Goal: Information Seeking & Learning: Learn about a topic

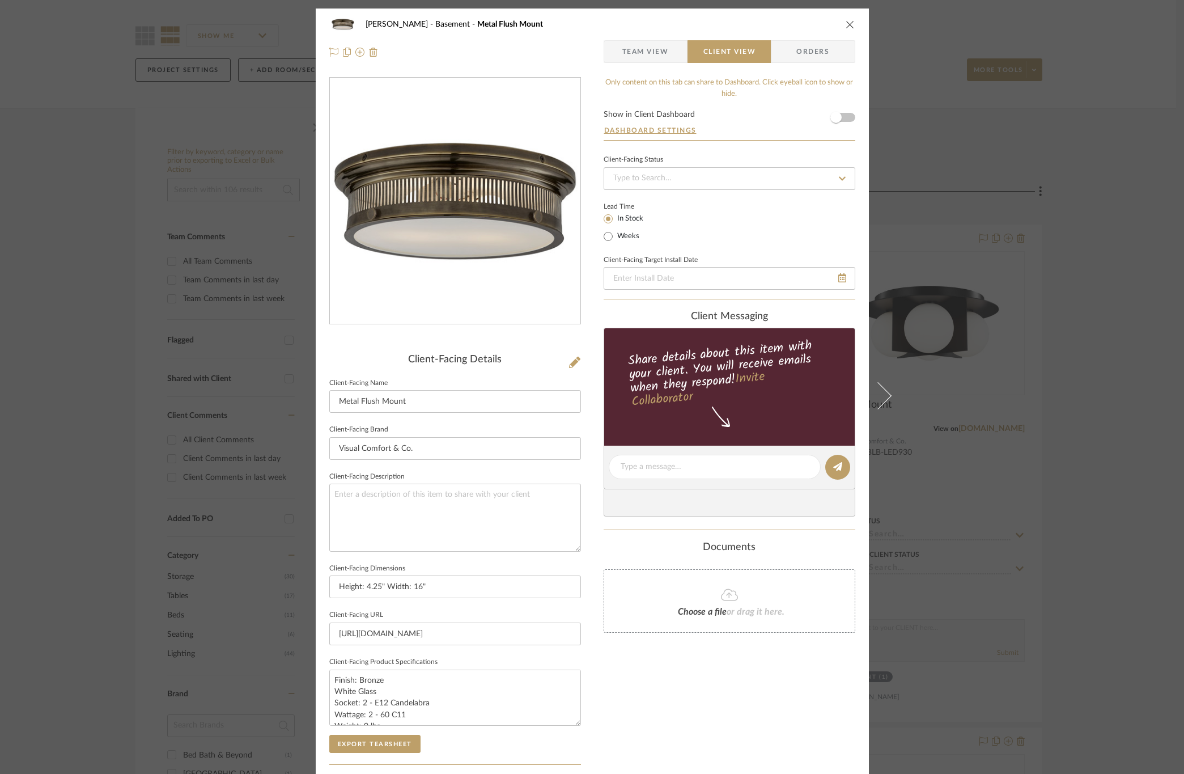
click at [996, 122] on div "[PERSON_NAME] Basement Metal Flush Mount Team View Client View Orders Client-Fa…" at bounding box center [592, 387] width 1184 height 774
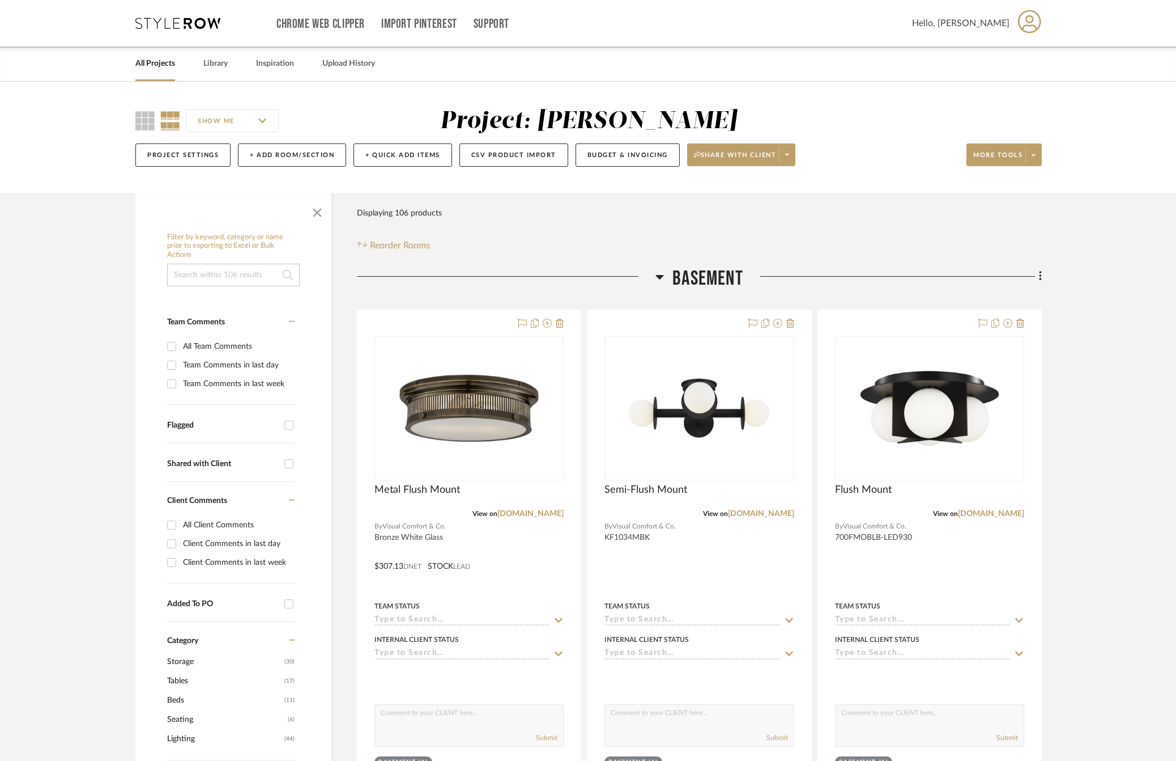
click at [141, 61] on link "All Projects" at bounding box center [155, 63] width 40 height 15
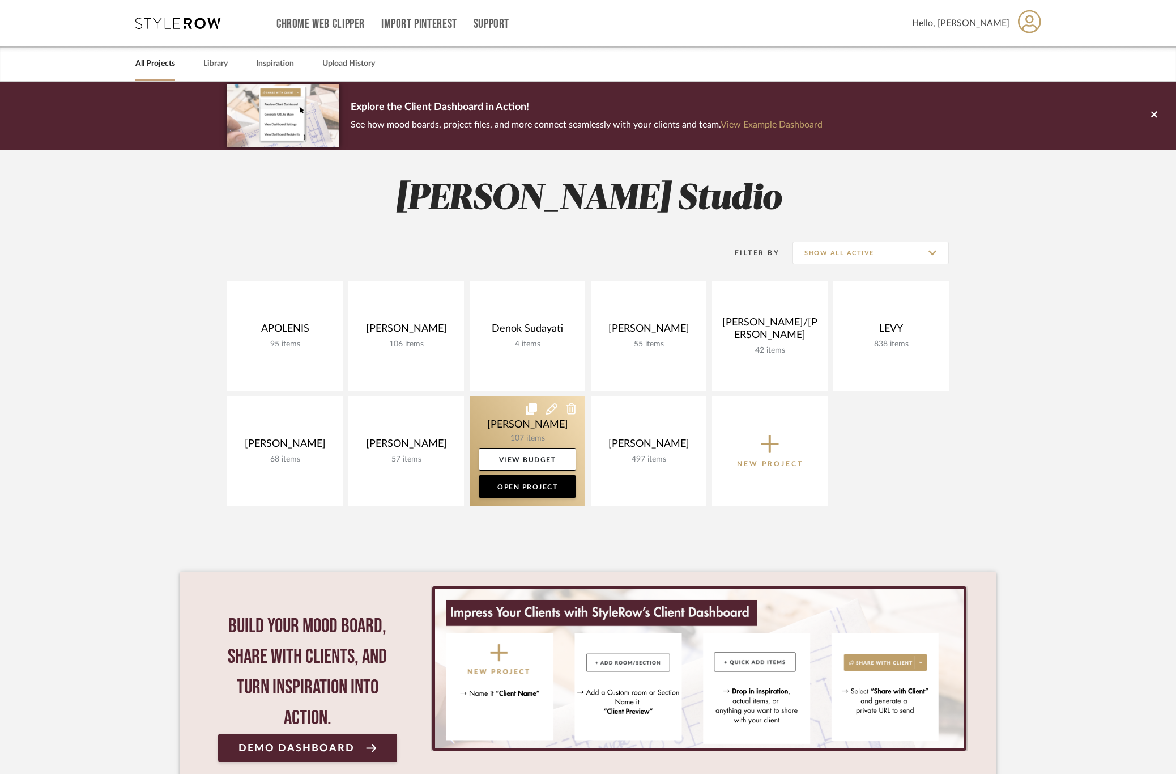
click at [495, 420] on link at bounding box center [528, 450] width 116 height 109
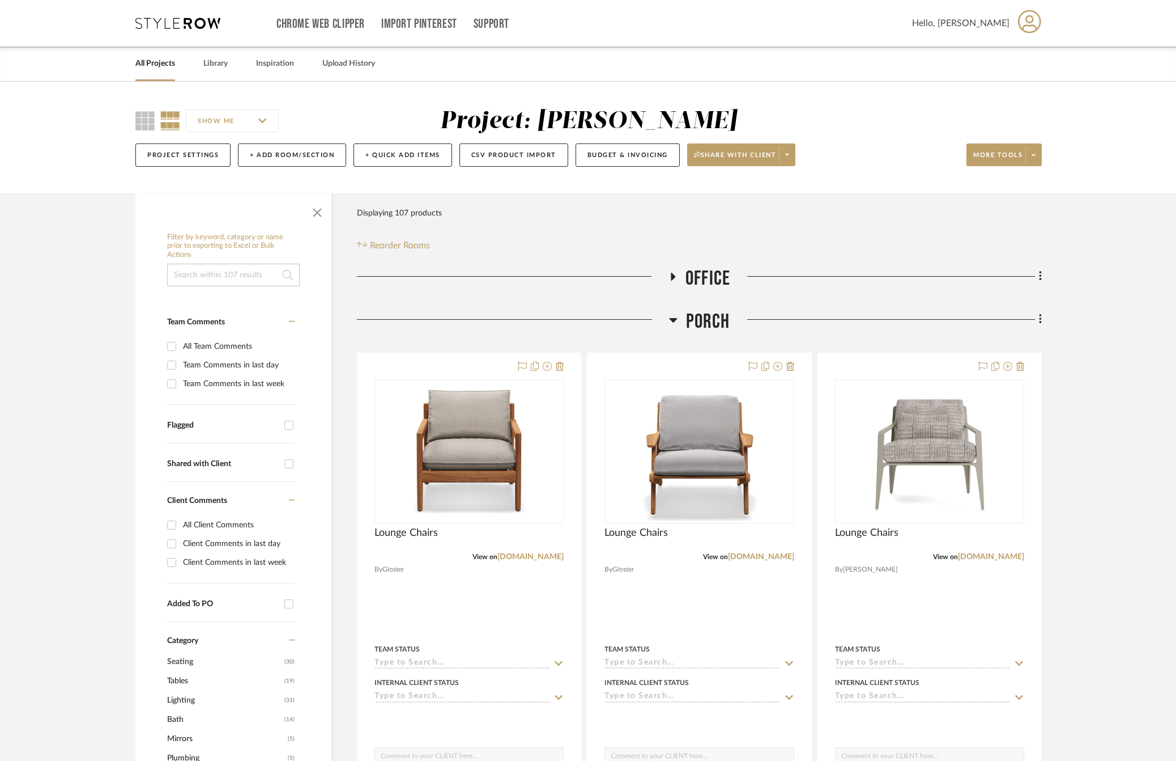
click at [706, 318] on span "Porch" at bounding box center [708, 321] width 44 height 24
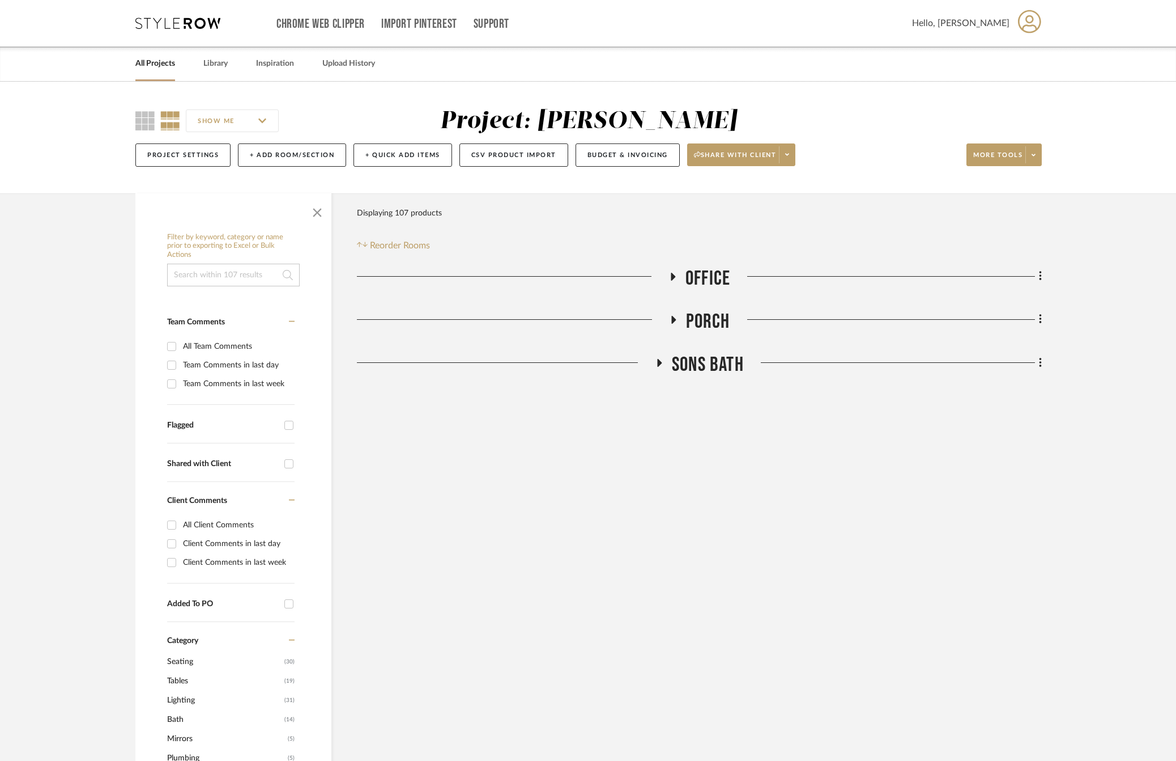
click at [706, 278] on span "Office" at bounding box center [708, 278] width 45 height 24
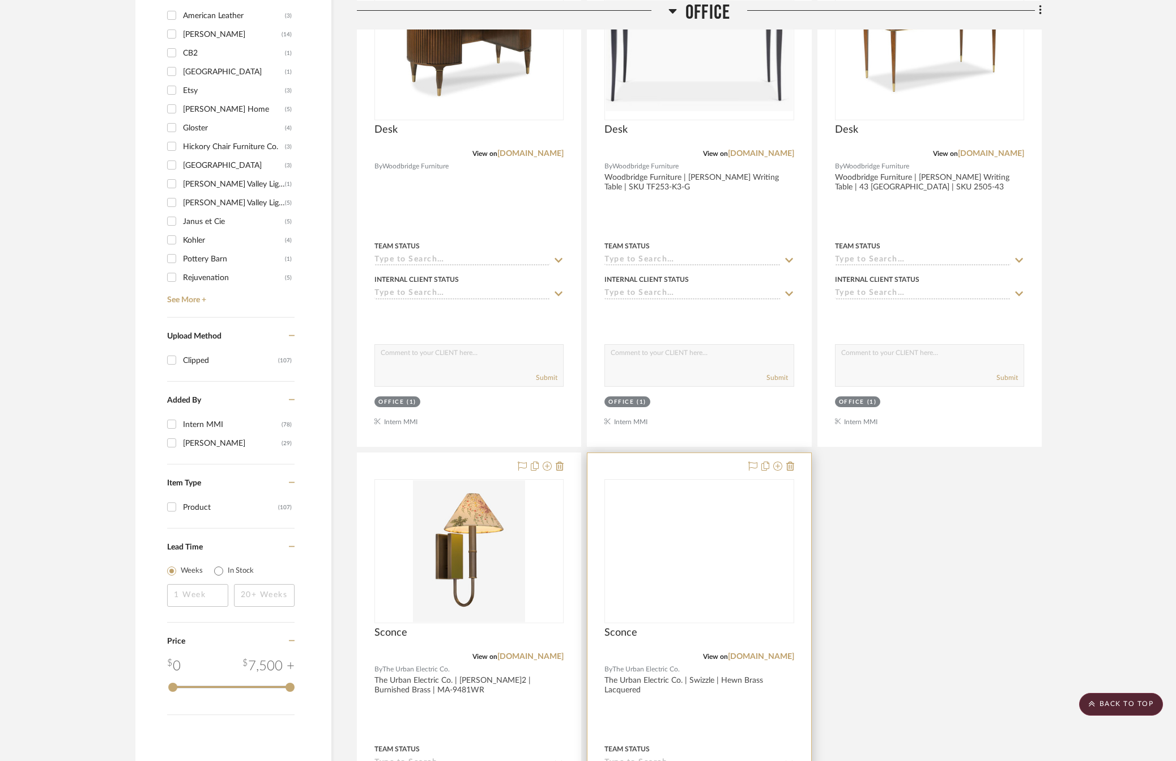
scroll to position [1190, 0]
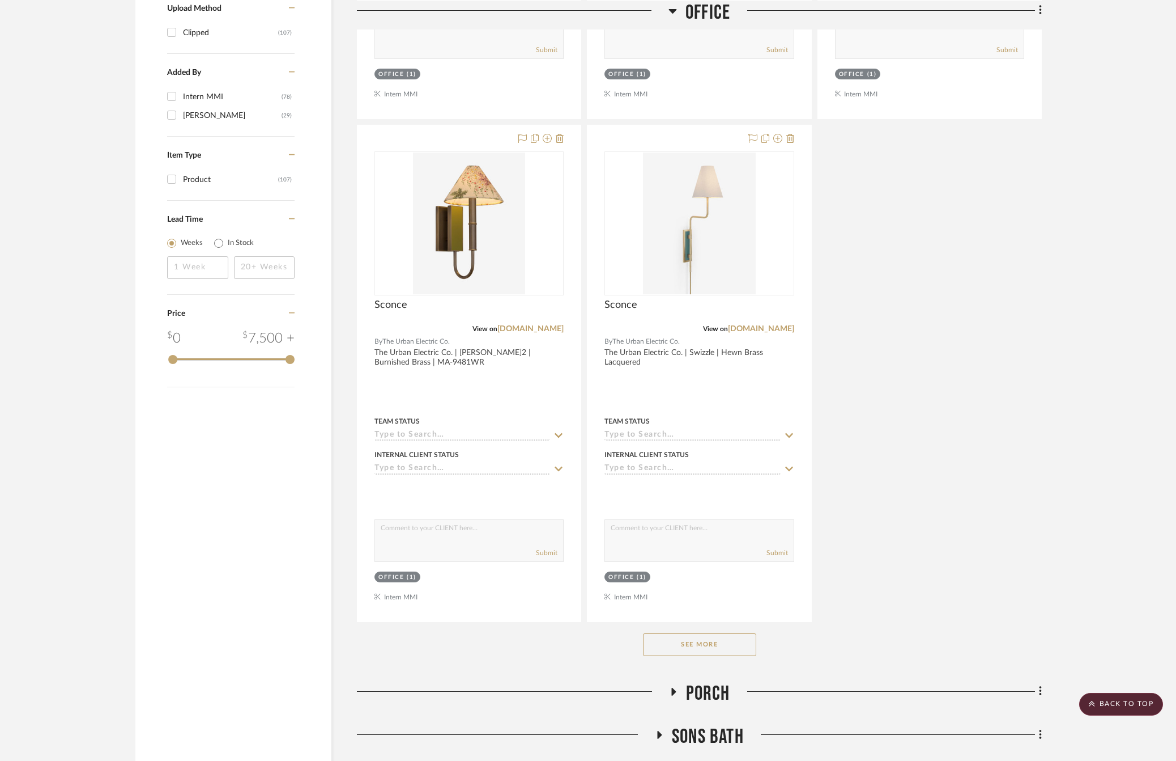
click at [685, 649] on button "See More" at bounding box center [699, 644] width 113 height 23
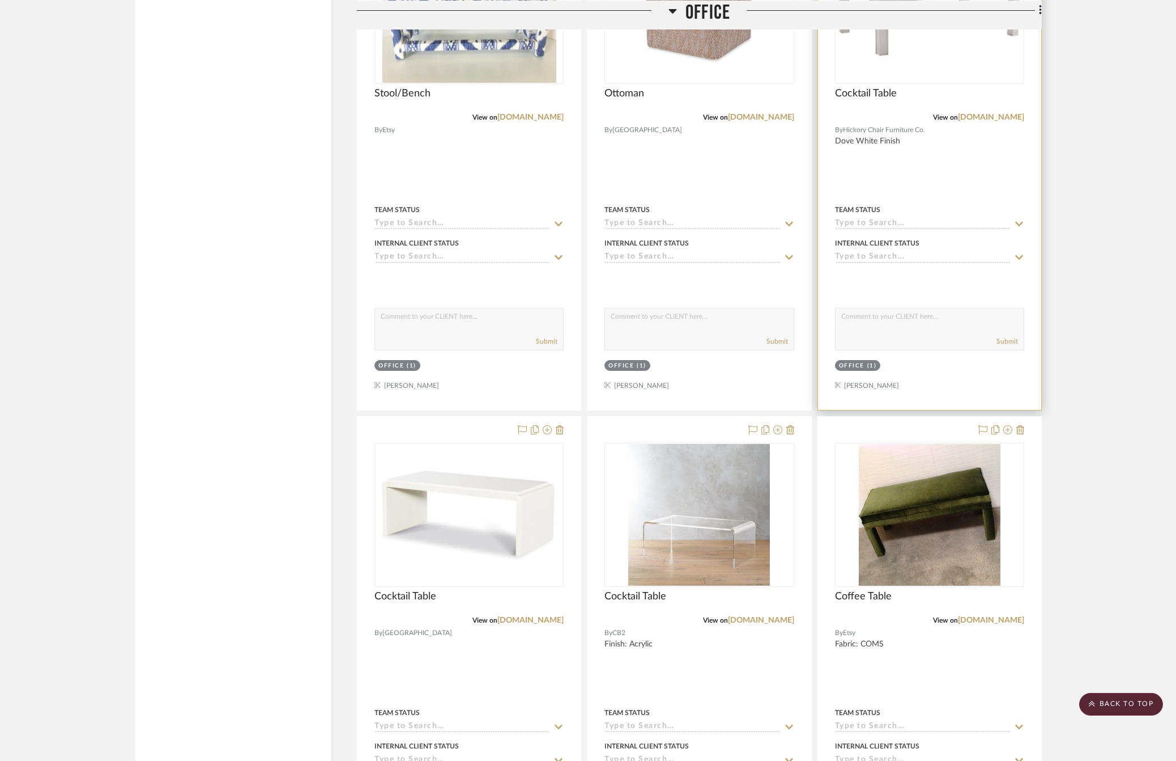
scroll to position [3060, 0]
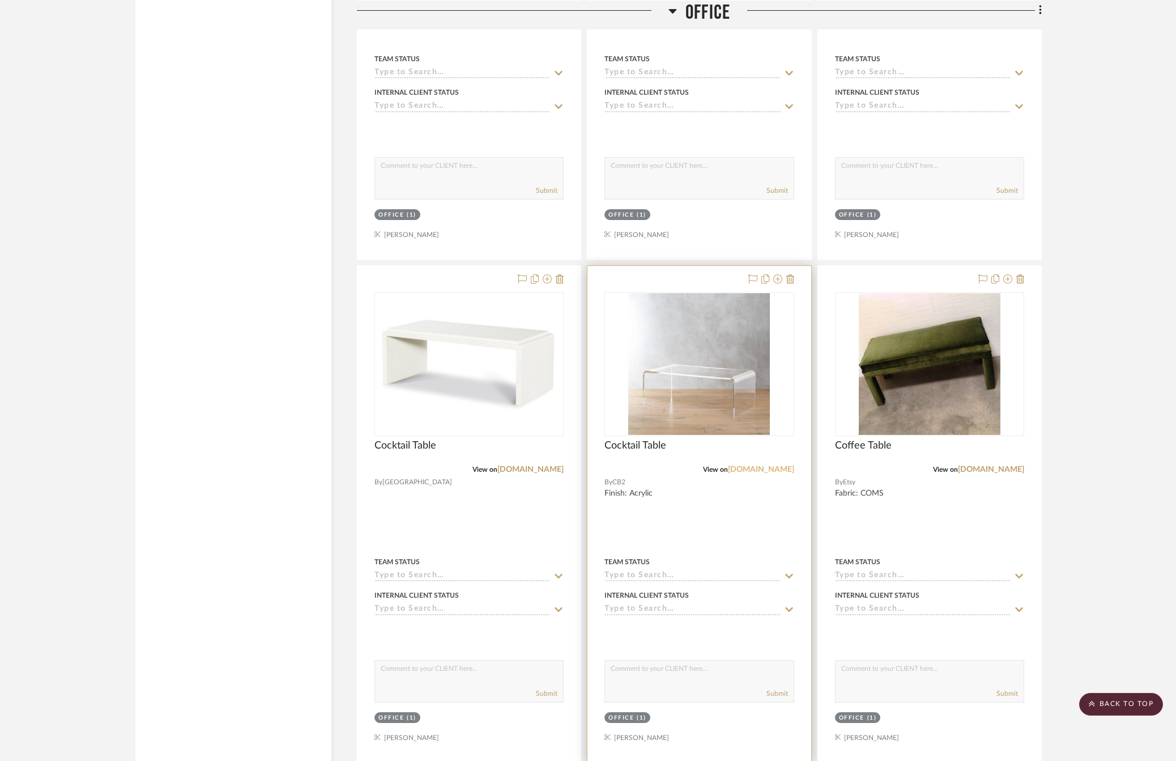
click at [788, 473] on link "[DOMAIN_NAME]" at bounding box center [761, 469] width 66 height 8
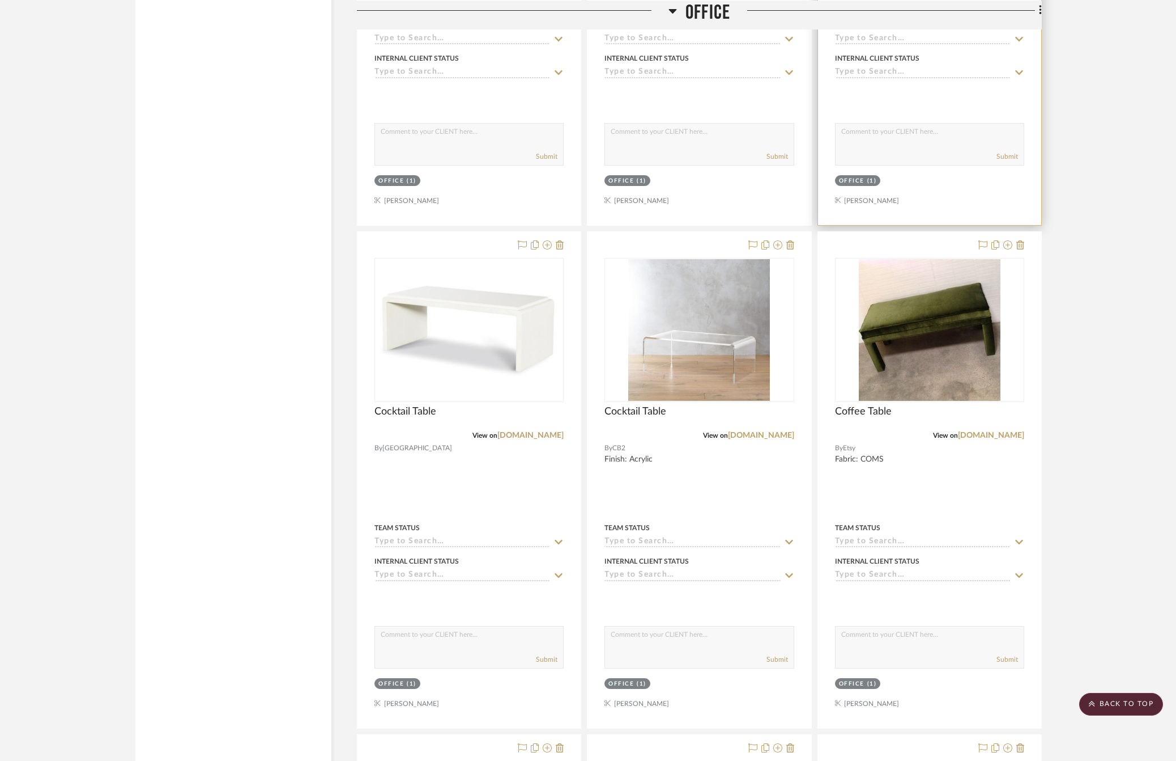
scroll to position [3128, 0]
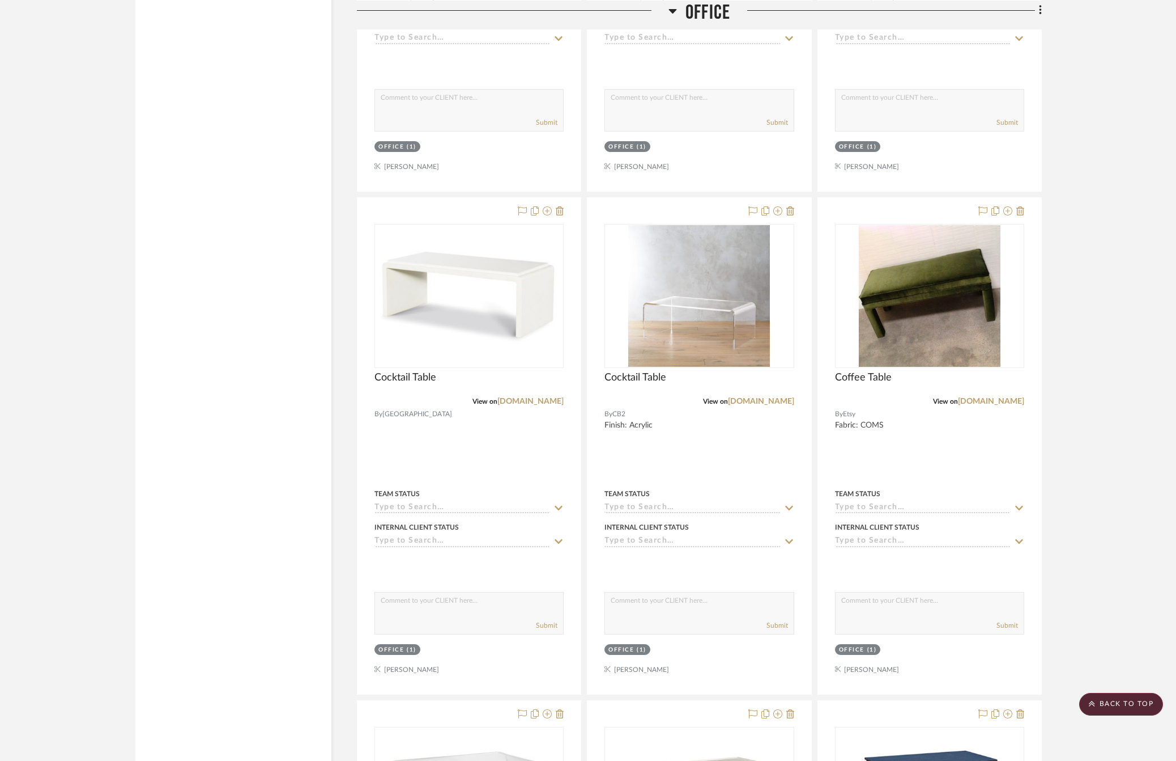
click at [1121, 185] on project-details-page "SHOW ME Project: [PERSON_NAME] Project Settings + Add Room/Section + Quick Add …" at bounding box center [588, 415] width 1176 height 6925
click at [1107, 164] on project-details-page "SHOW ME Project: [PERSON_NAME] Project Settings + Add Room/Section + Quick Add …" at bounding box center [588, 415] width 1176 height 6925
click at [724, 18] on span "Office" at bounding box center [708, 12] width 45 height 24
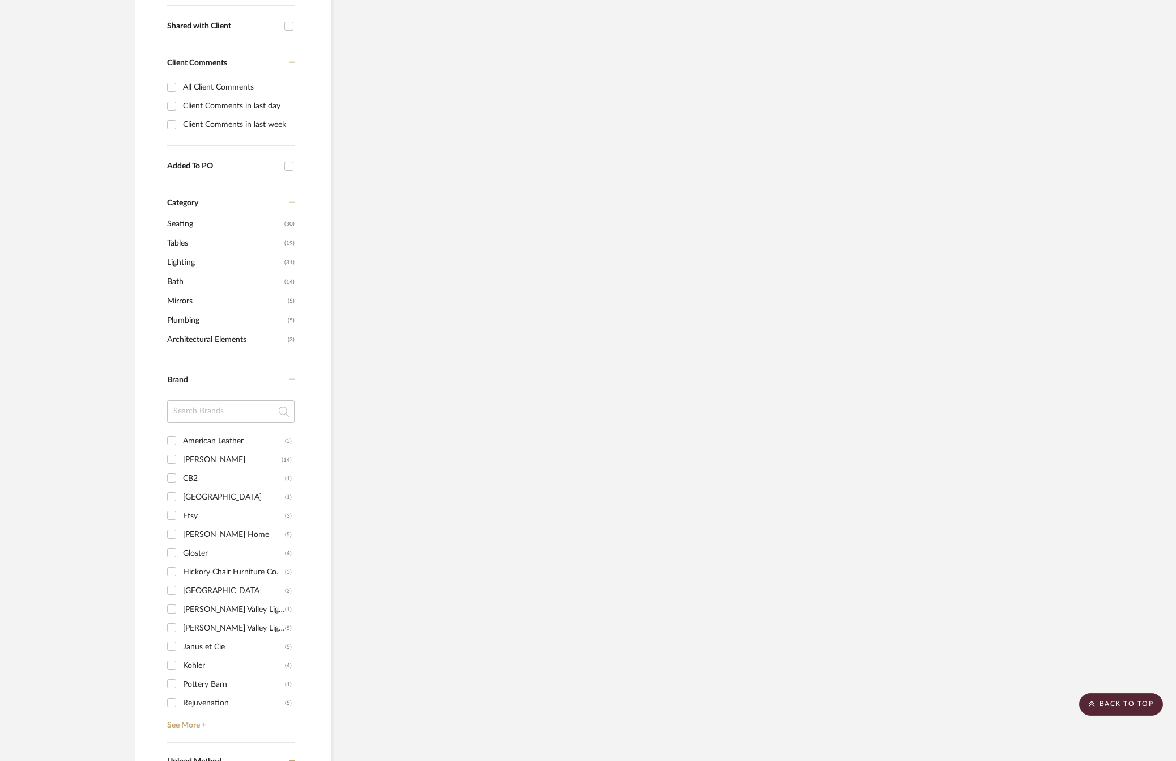
scroll to position [0, 0]
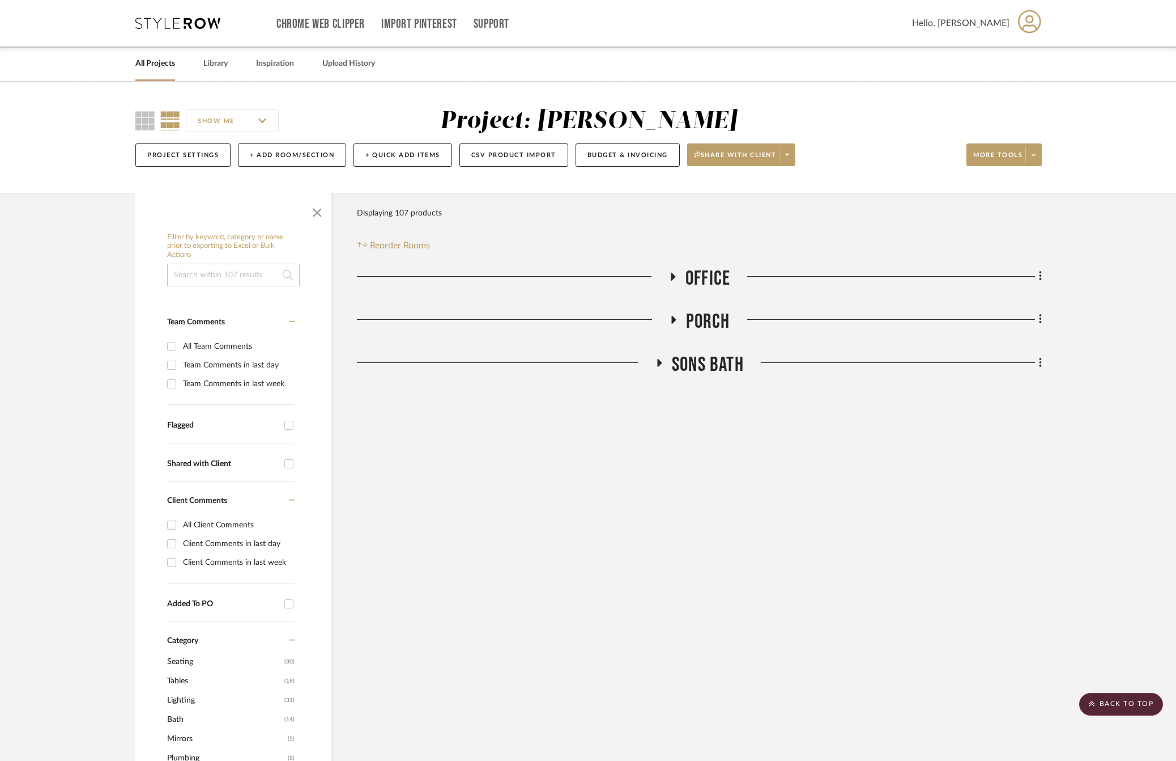
click at [724, 274] on span "Office" at bounding box center [708, 278] width 45 height 24
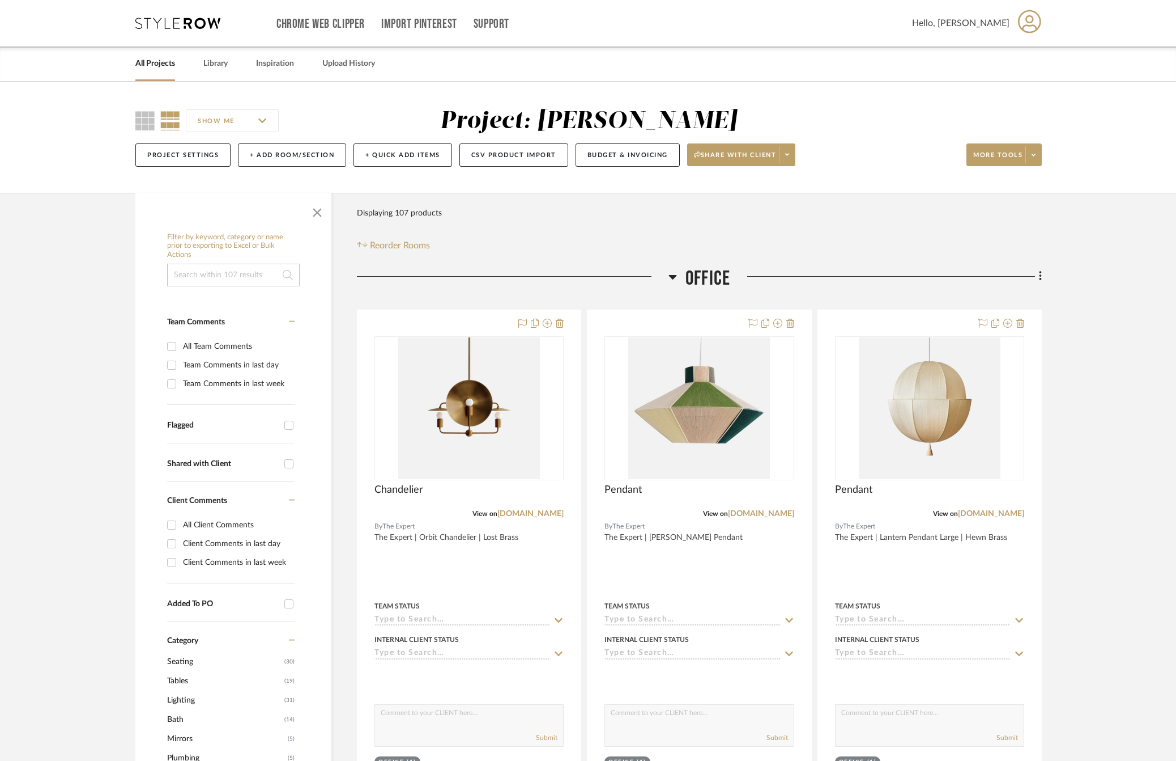
click at [719, 275] on span "Office" at bounding box center [708, 278] width 45 height 24
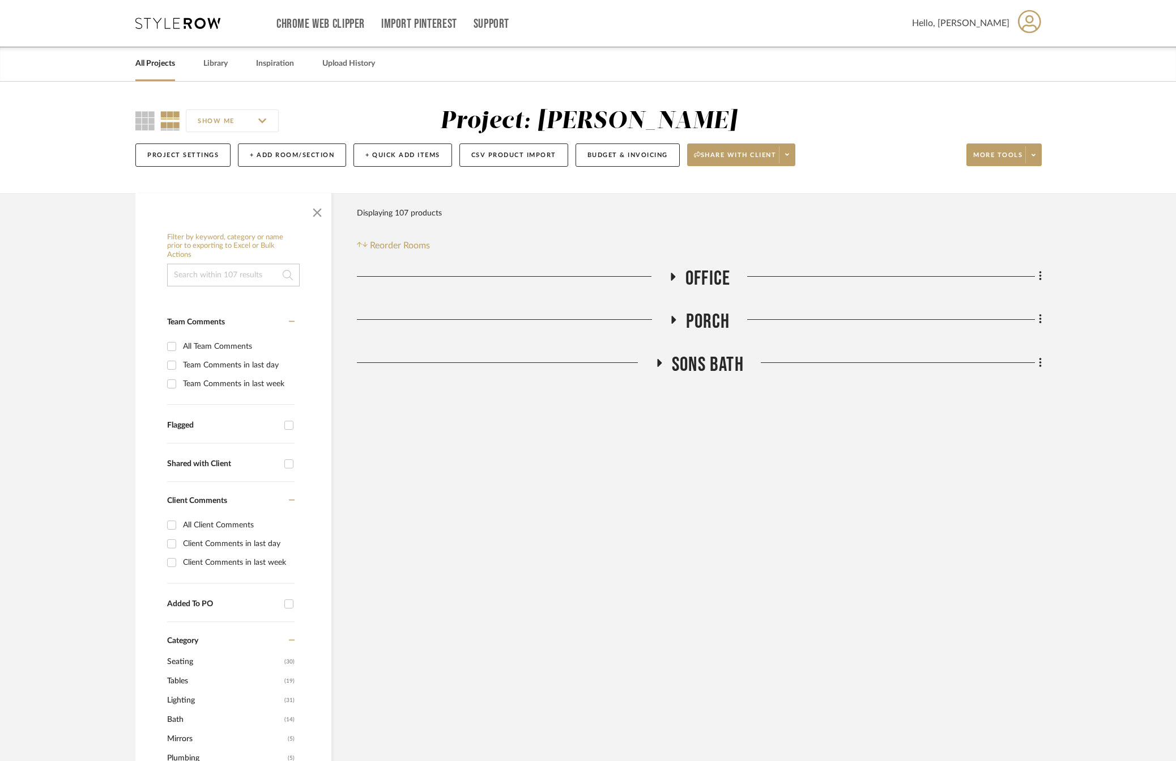
click at [723, 328] on span "Porch" at bounding box center [708, 321] width 44 height 24
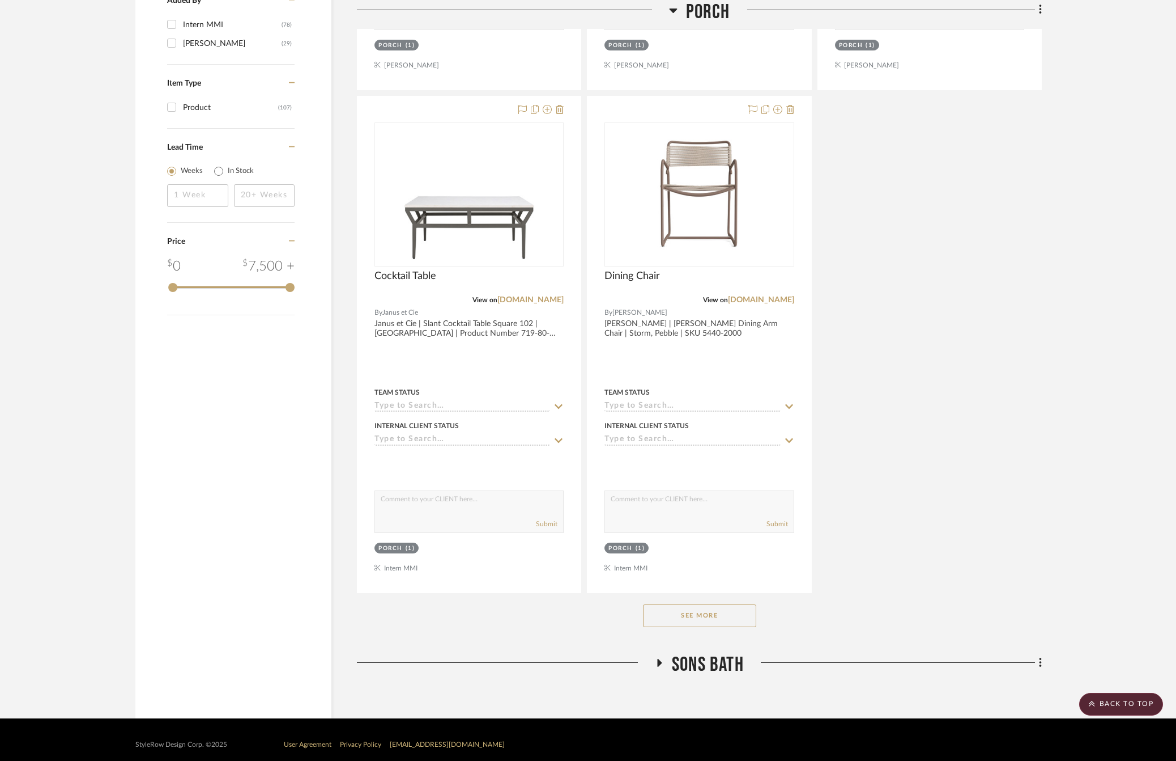
scroll to position [1277, 0]
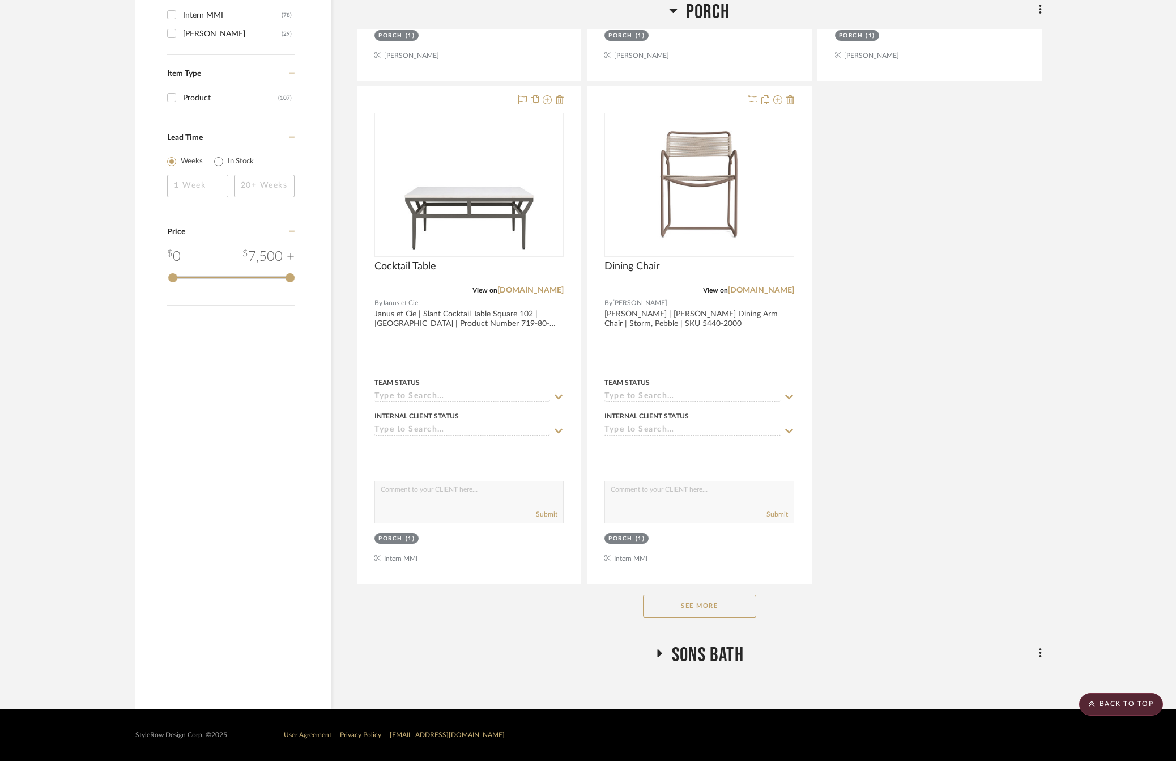
click at [665, 609] on button "See More" at bounding box center [699, 605] width 113 height 23
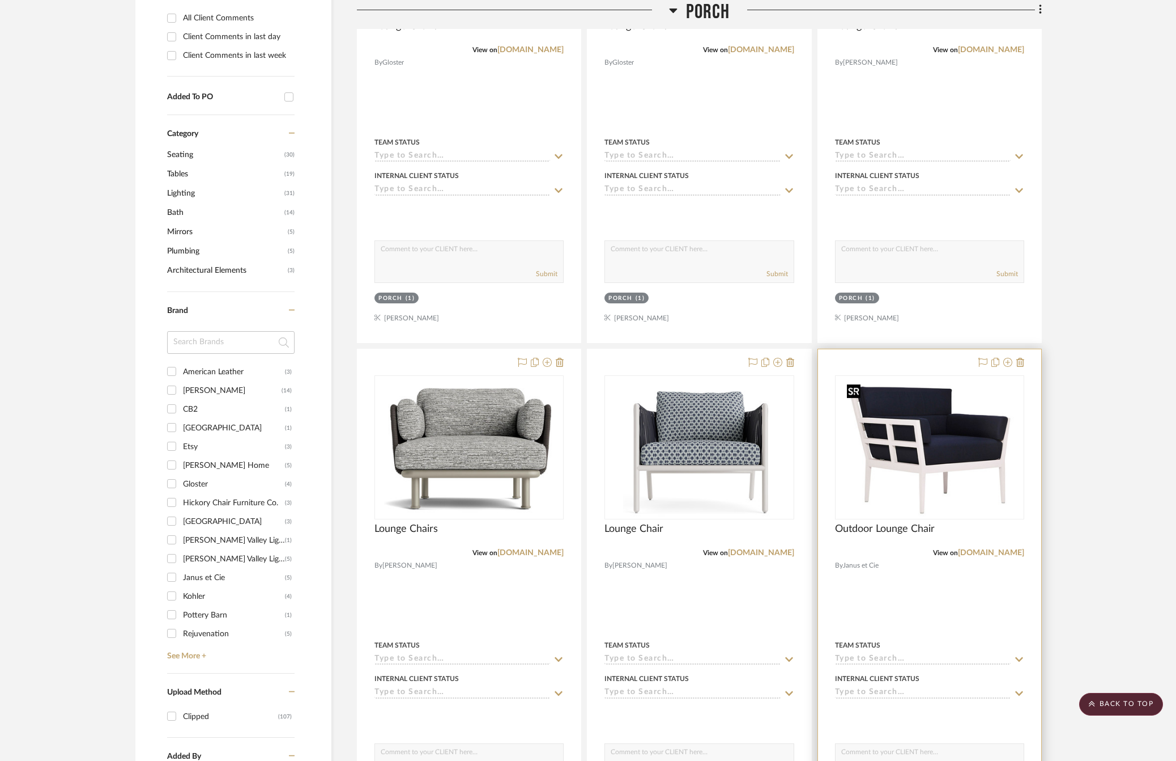
scroll to position [597, 0]
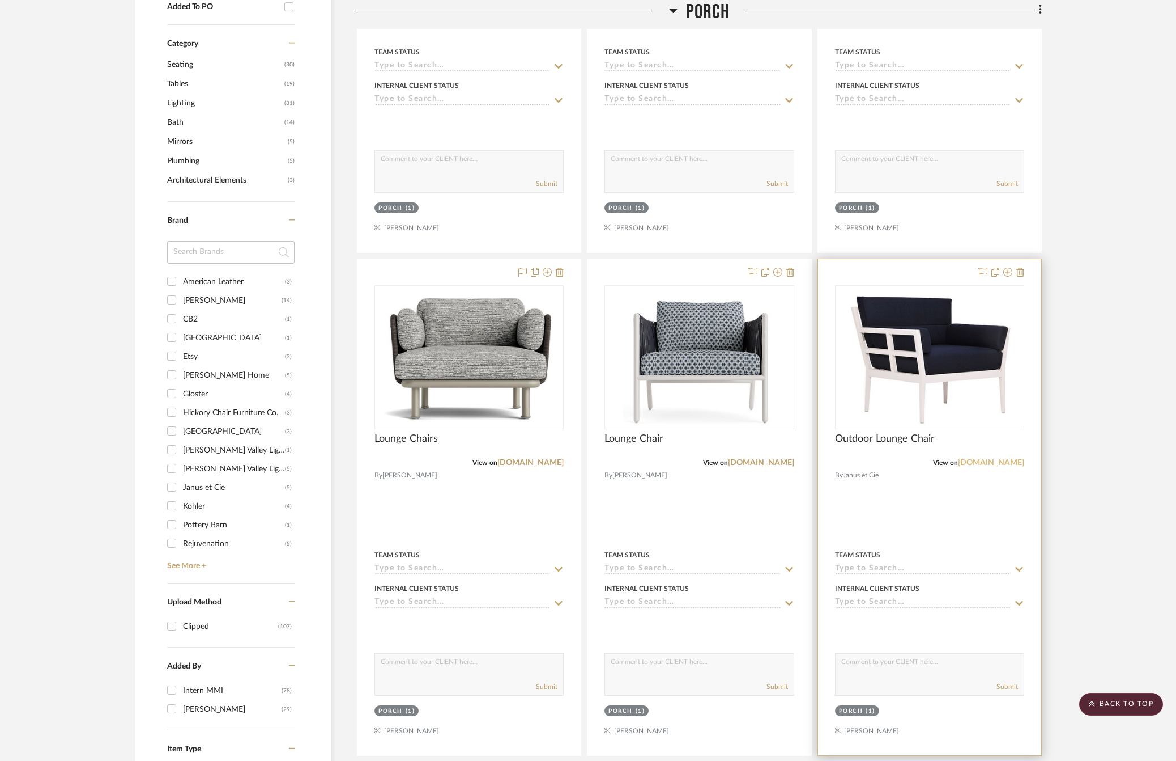
click at [1006, 462] on link "[DOMAIN_NAME]" at bounding box center [991, 462] width 66 height 8
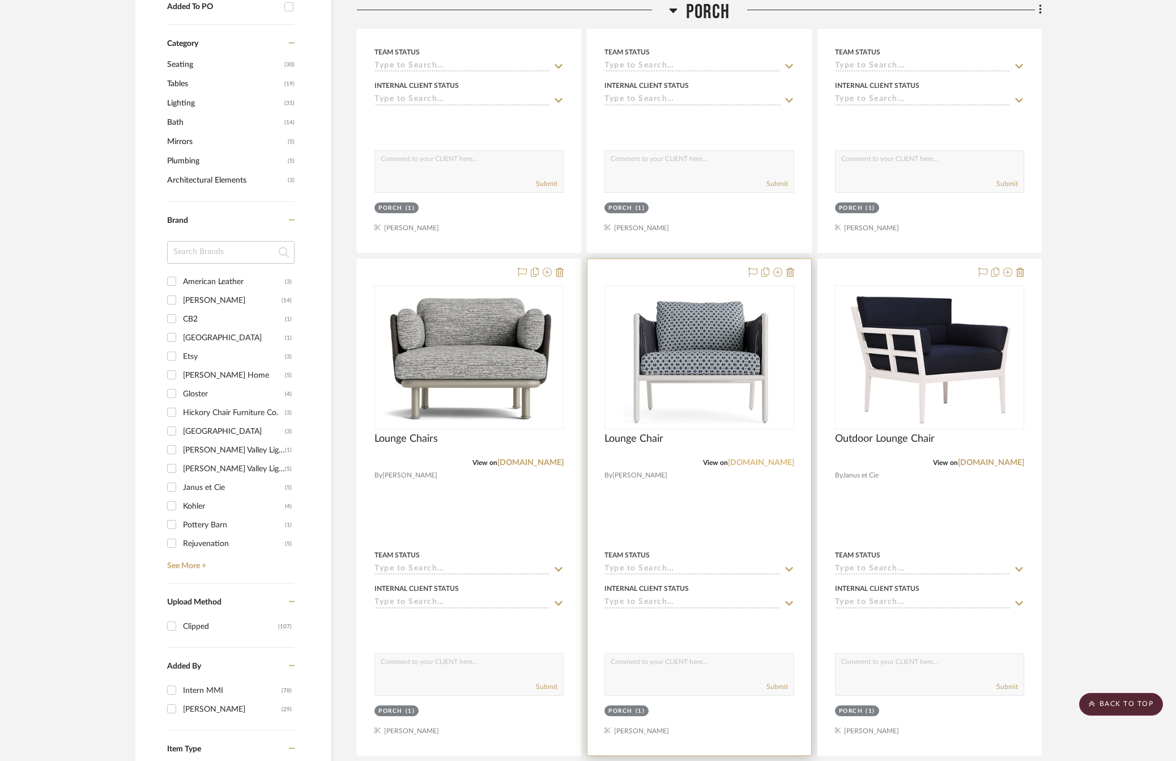
click at [765, 461] on link "[DOMAIN_NAME]" at bounding box center [761, 462] width 66 height 8
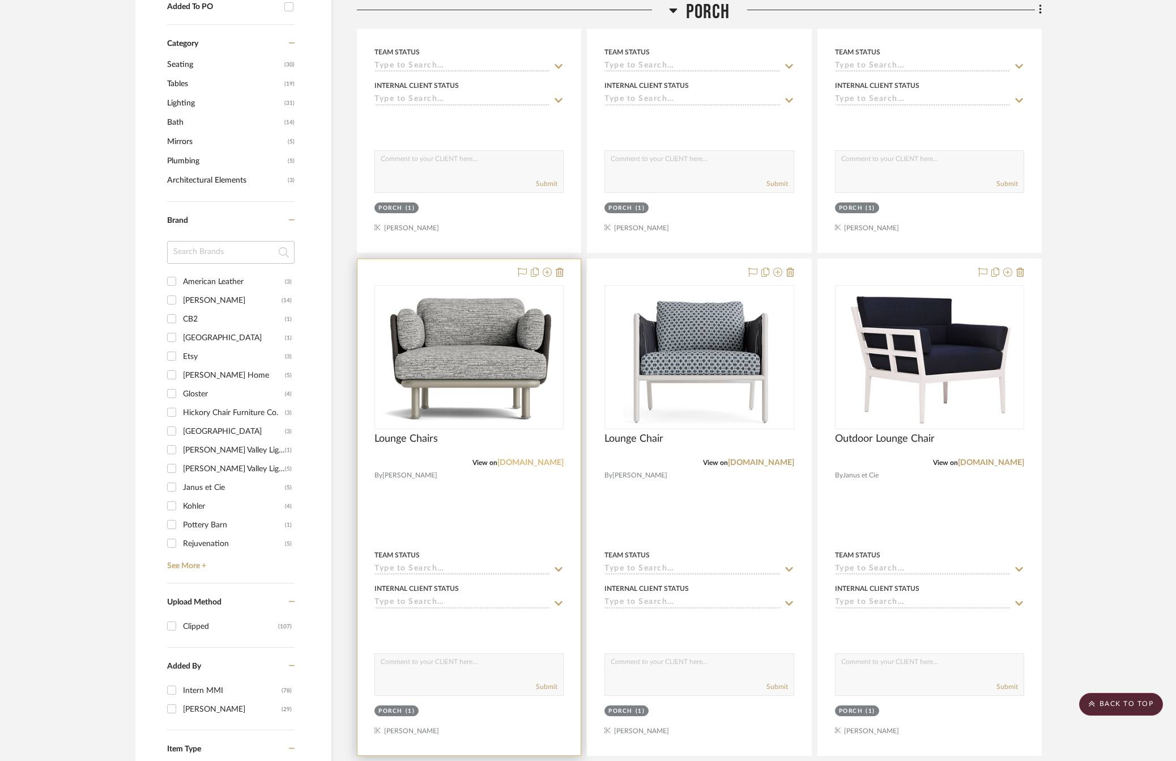
click at [537, 461] on link "[DOMAIN_NAME]" at bounding box center [531, 462] width 66 height 8
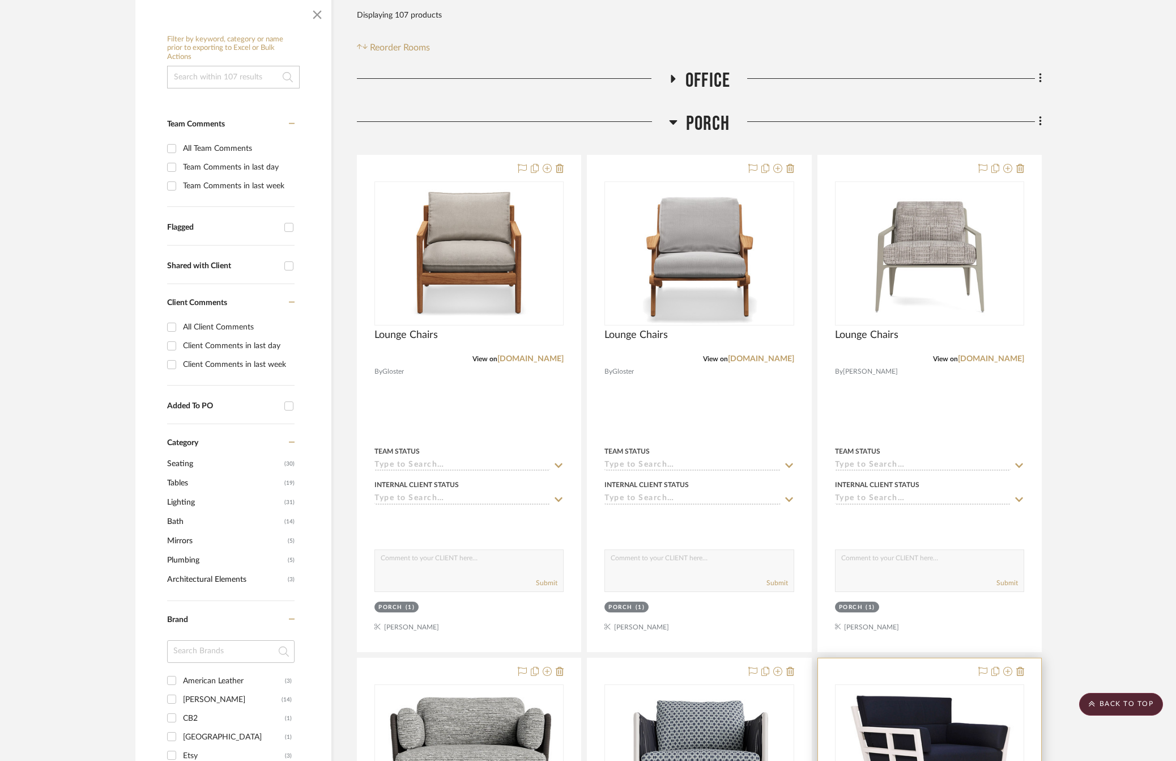
scroll to position [172, 0]
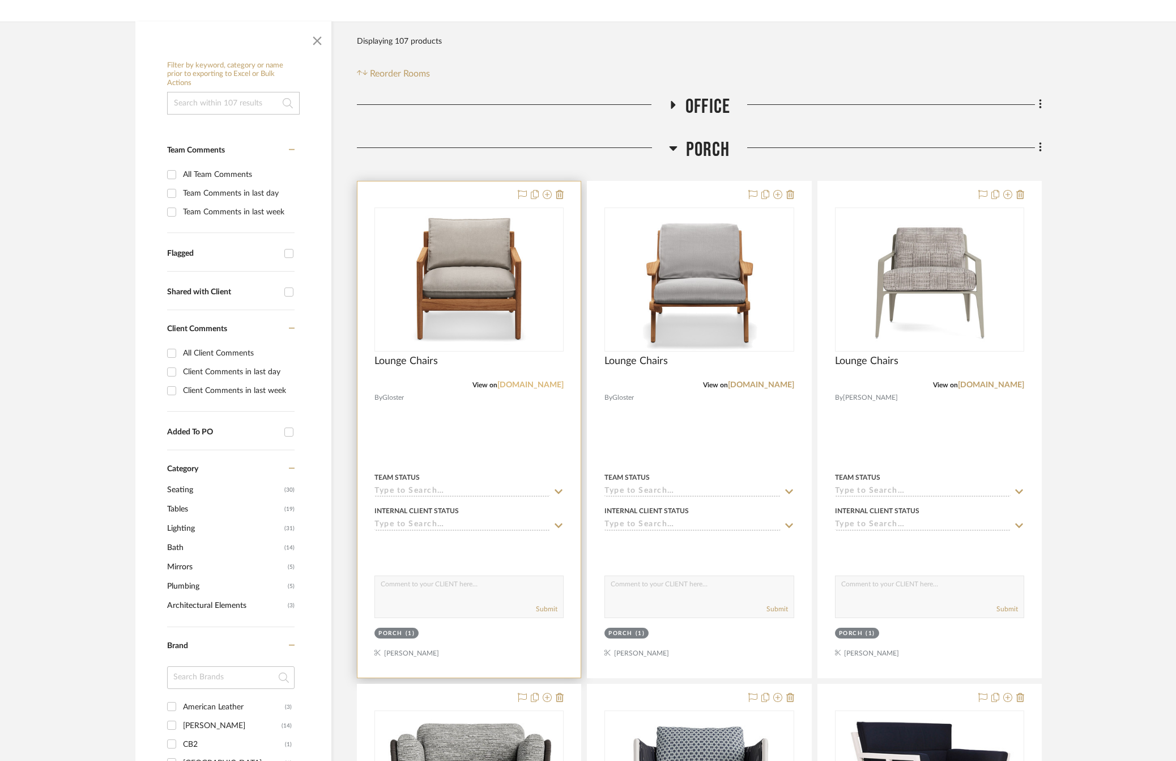
click at [536, 386] on link "[DOMAIN_NAME]" at bounding box center [531, 385] width 66 height 8
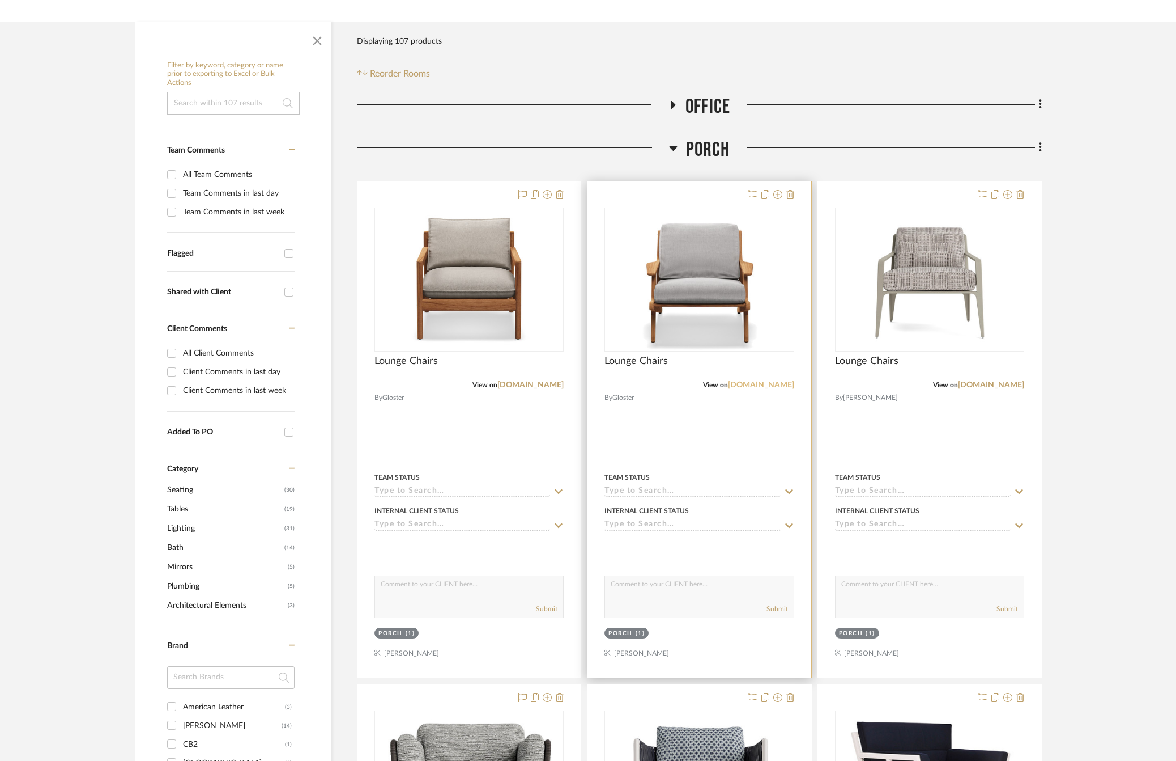
click at [768, 386] on link "[DOMAIN_NAME]" at bounding box center [761, 385] width 66 height 8
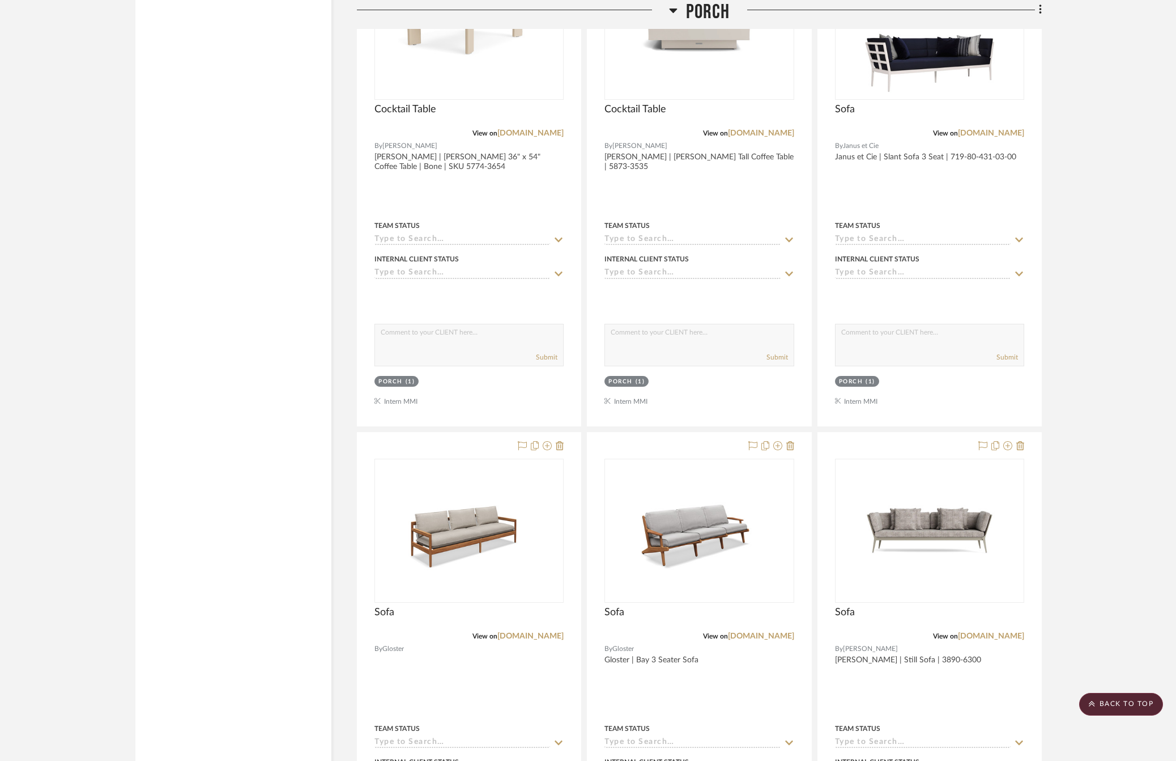
scroll to position [3147, 0]
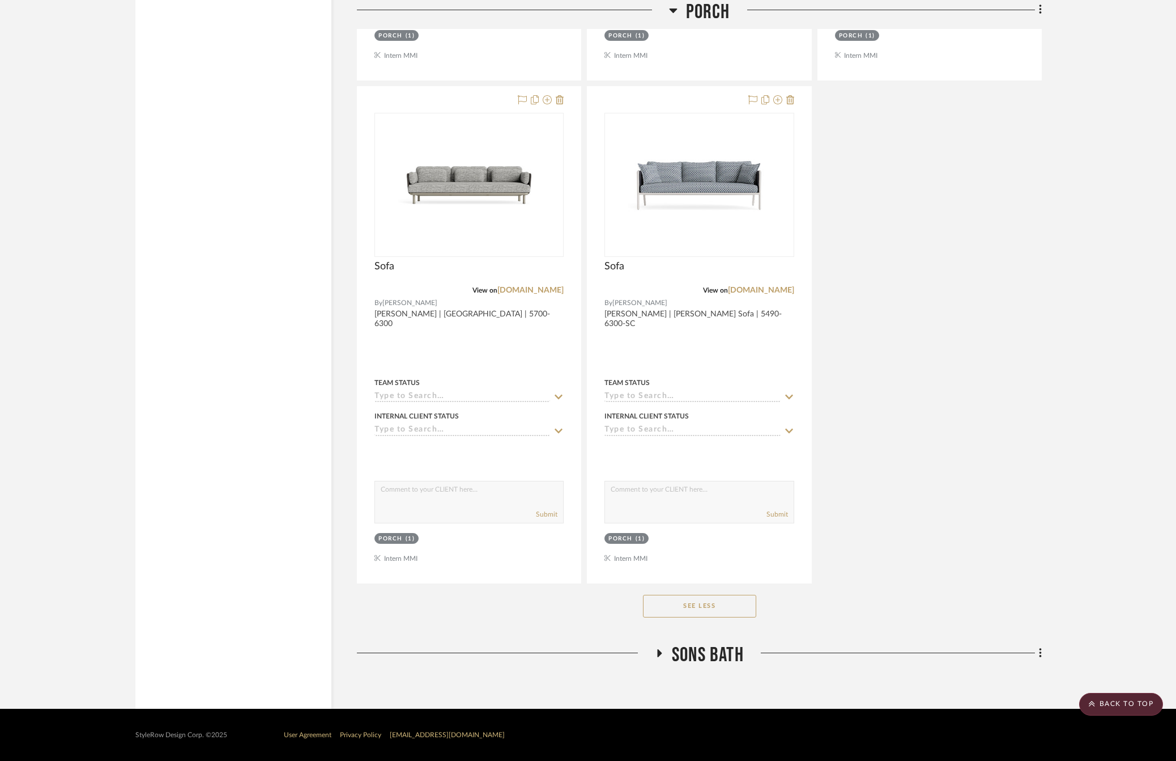
click at [690, 605] on button "See Less" at bounding box center [699, 605] width 113 height 23
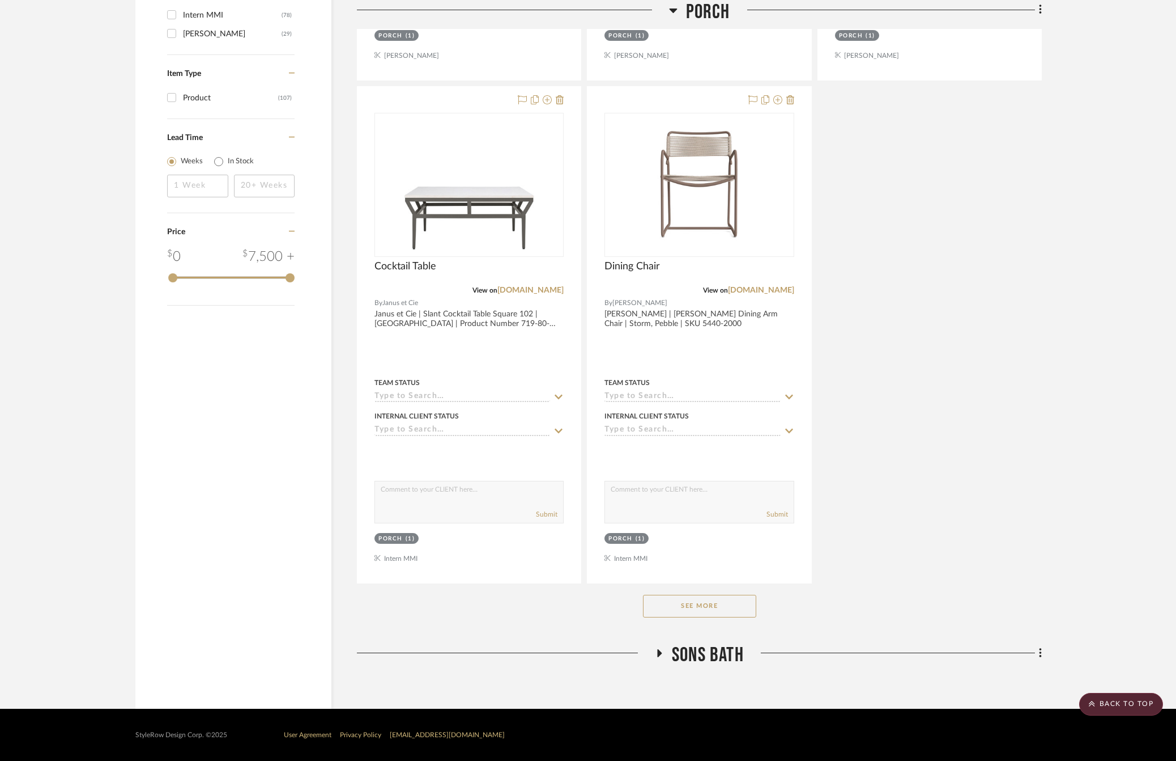
click at [706, 612] on button "See More" at bounding box center [699, 605] width 113 height 23
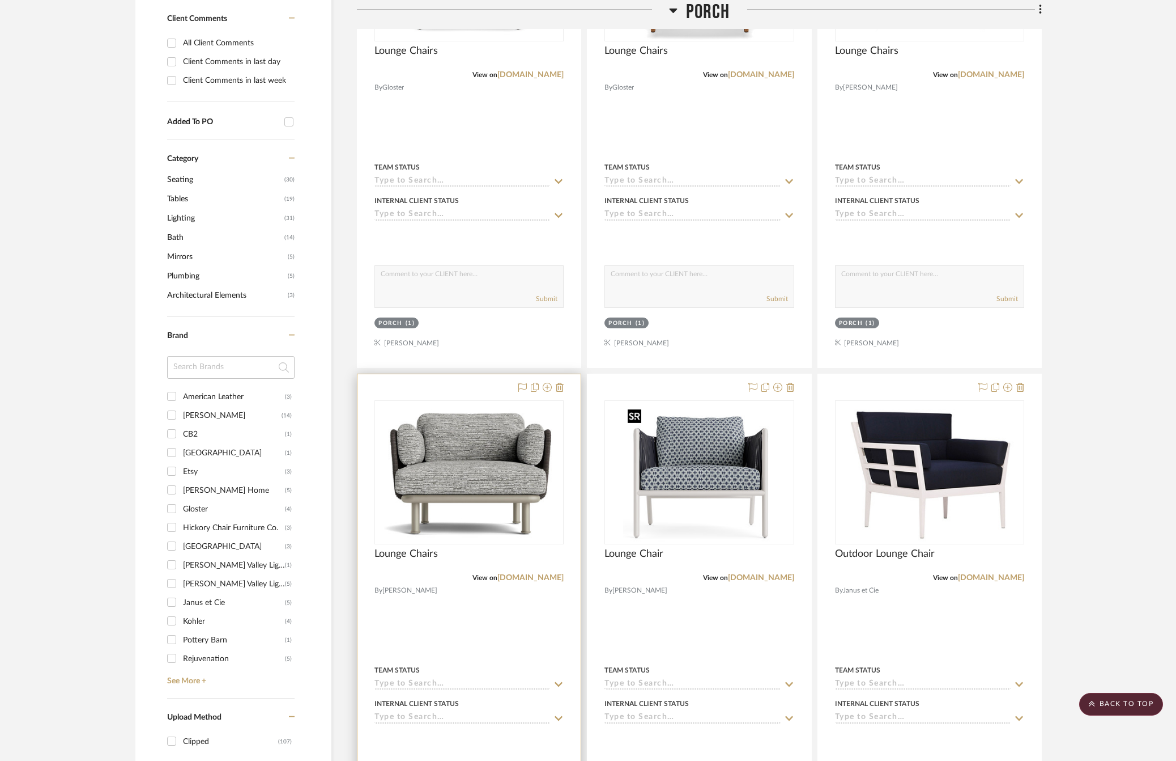
scroll to position [564, 0]
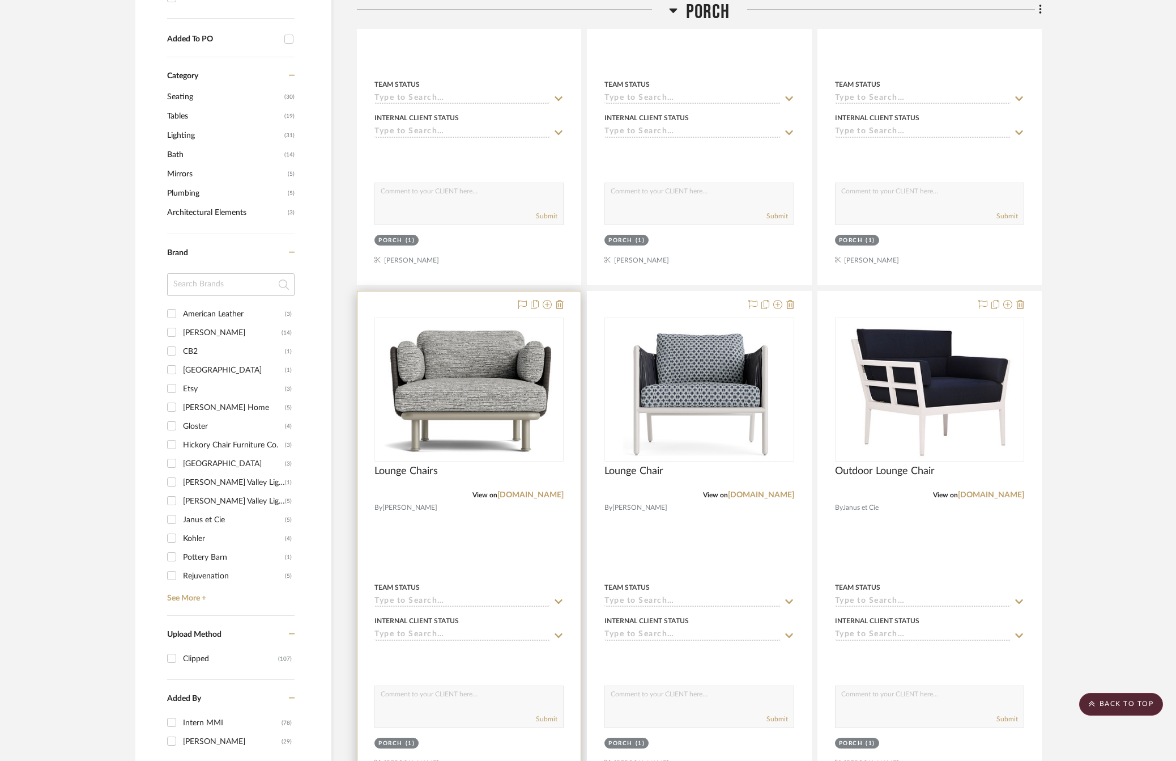
click at [495, 551] on div at bounding box center [469, 539] width 223 height 496
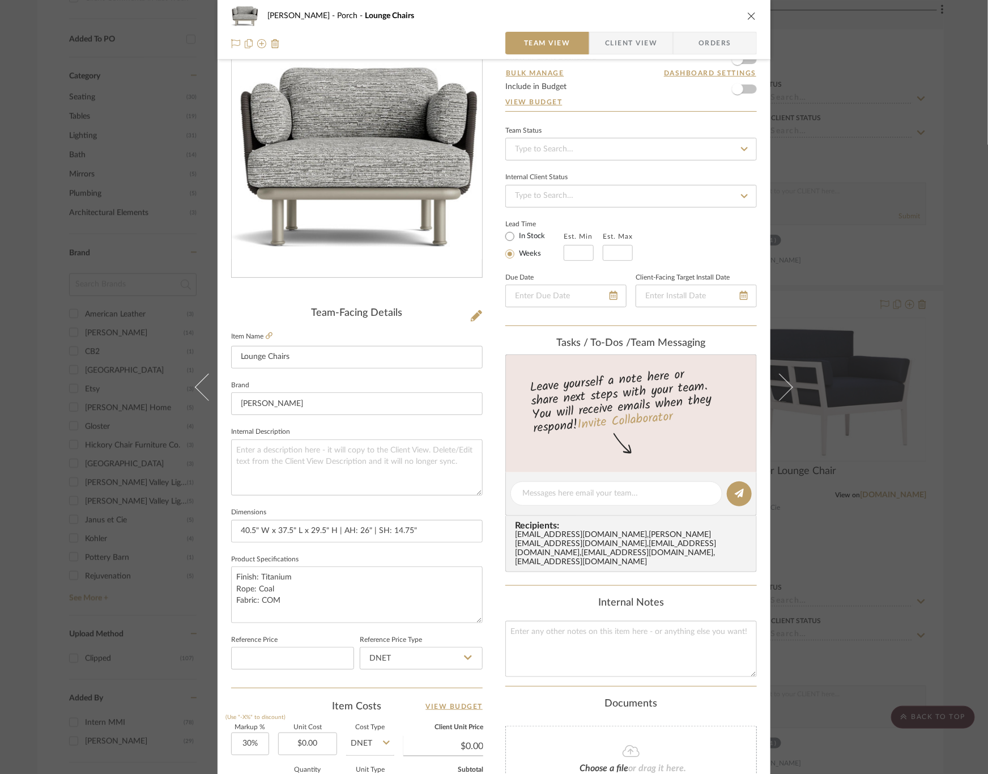
scroll to position [0, 0]
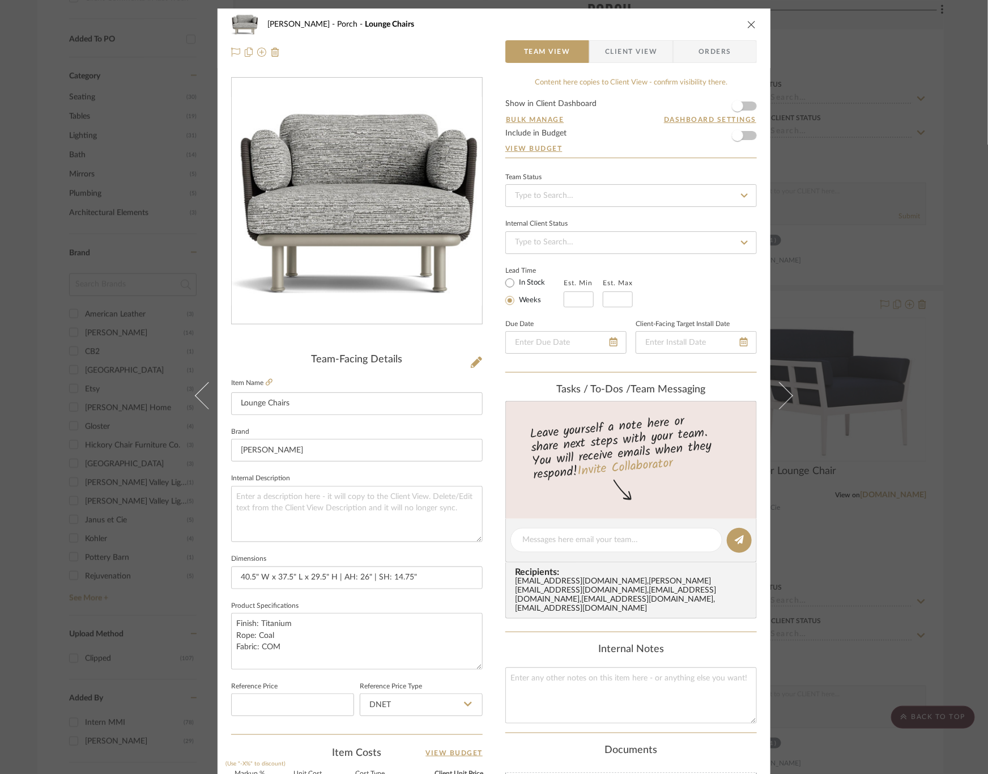
click at [927, 432] on div "[PERSON_NAME] Porch Lounge Chairs Team View Client View Orders Team-Facing Deta…" at bounding box center [494, 387] width 988 height 774
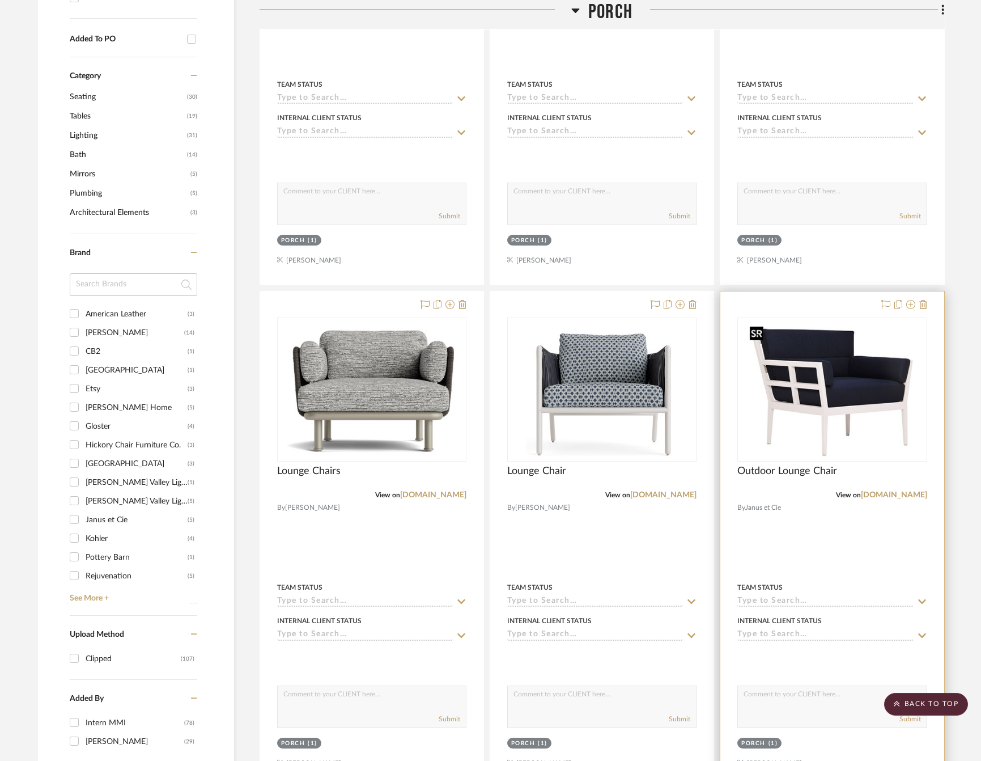
scroll to position [734, 0]
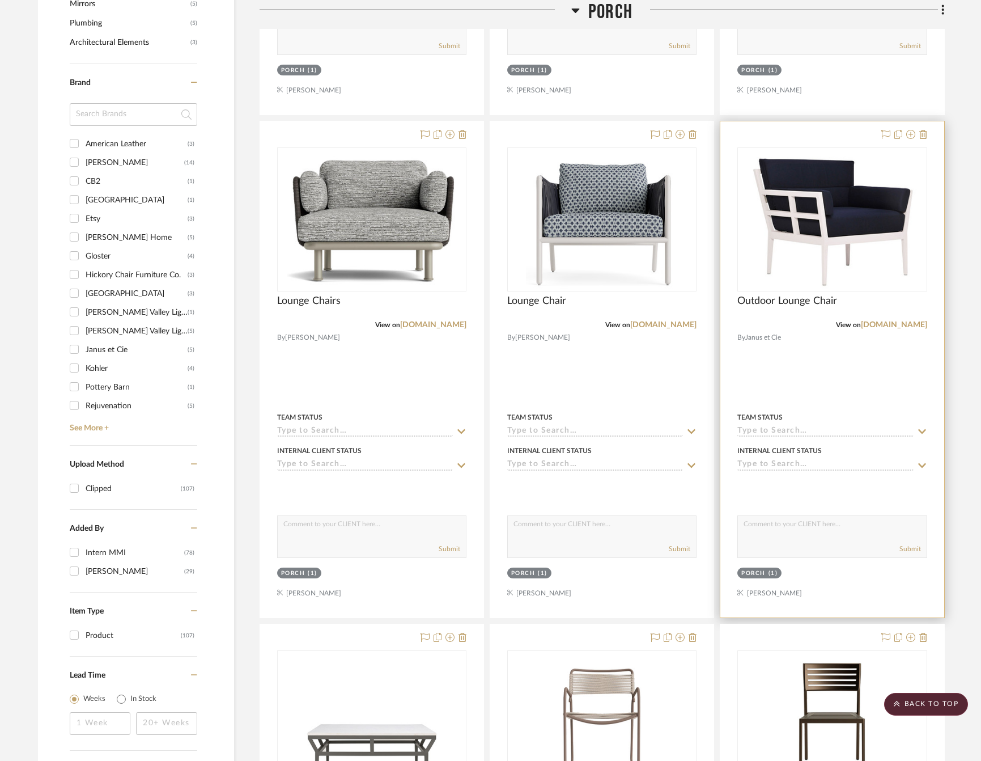
click at [823, 381] on div at bounding box center [831, 369] width 223 height 496
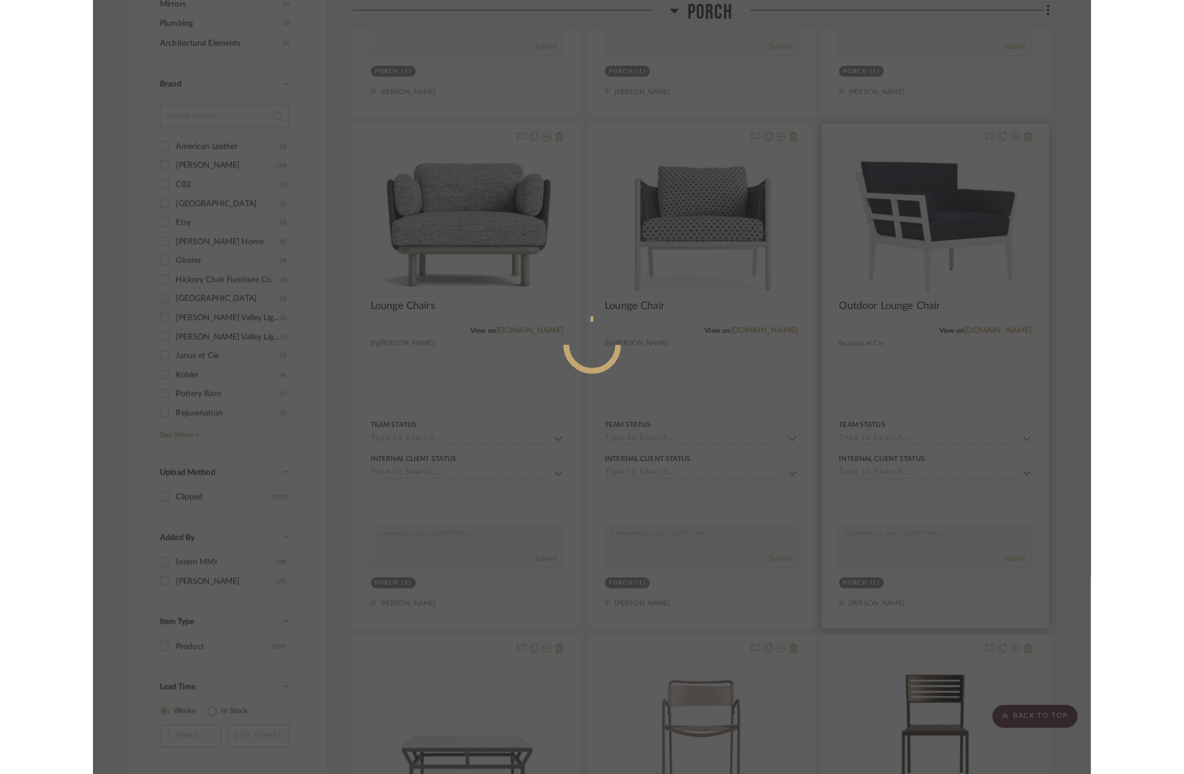
scroll to position [0, 0]
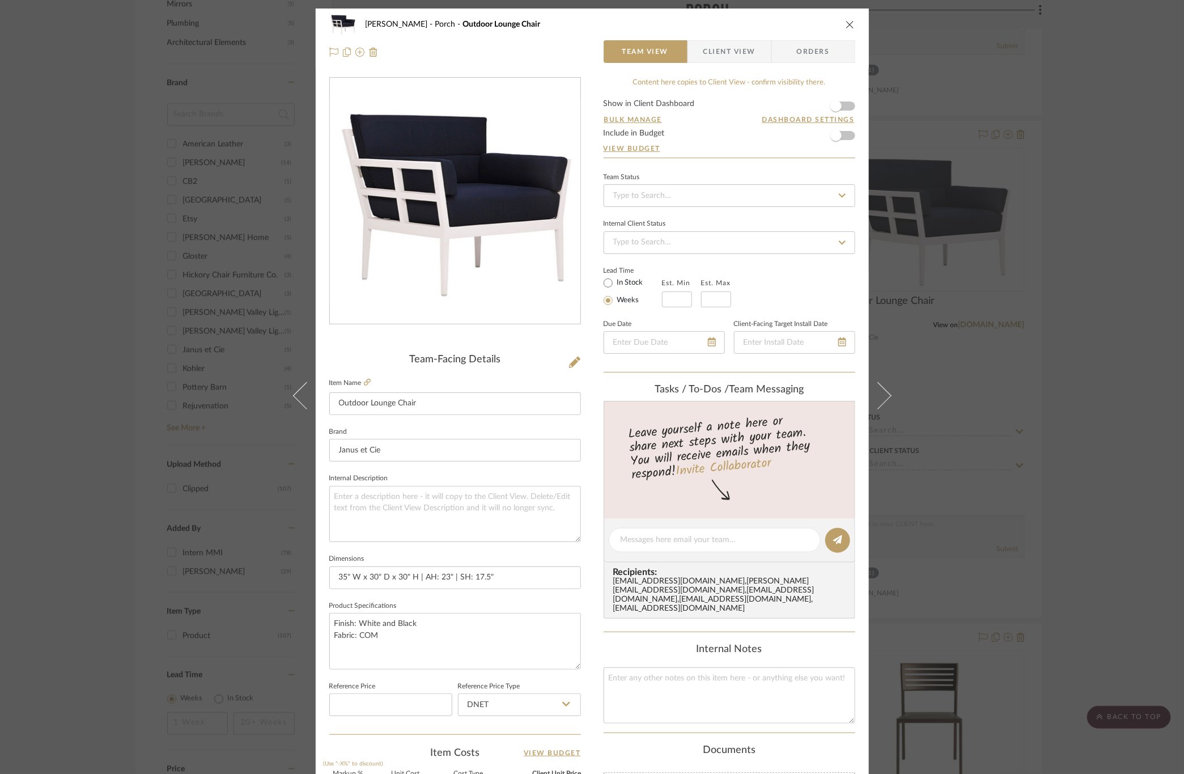
click at [853, 21] on div "[PERSON_NAME] Porch Outdoor Lounge Chair Team View Client View Orders" at bounding box center [592, 39] width 553 height 60
click at [850, 23] on icon "close" at bounding box center [850, 24] width 9 height 9
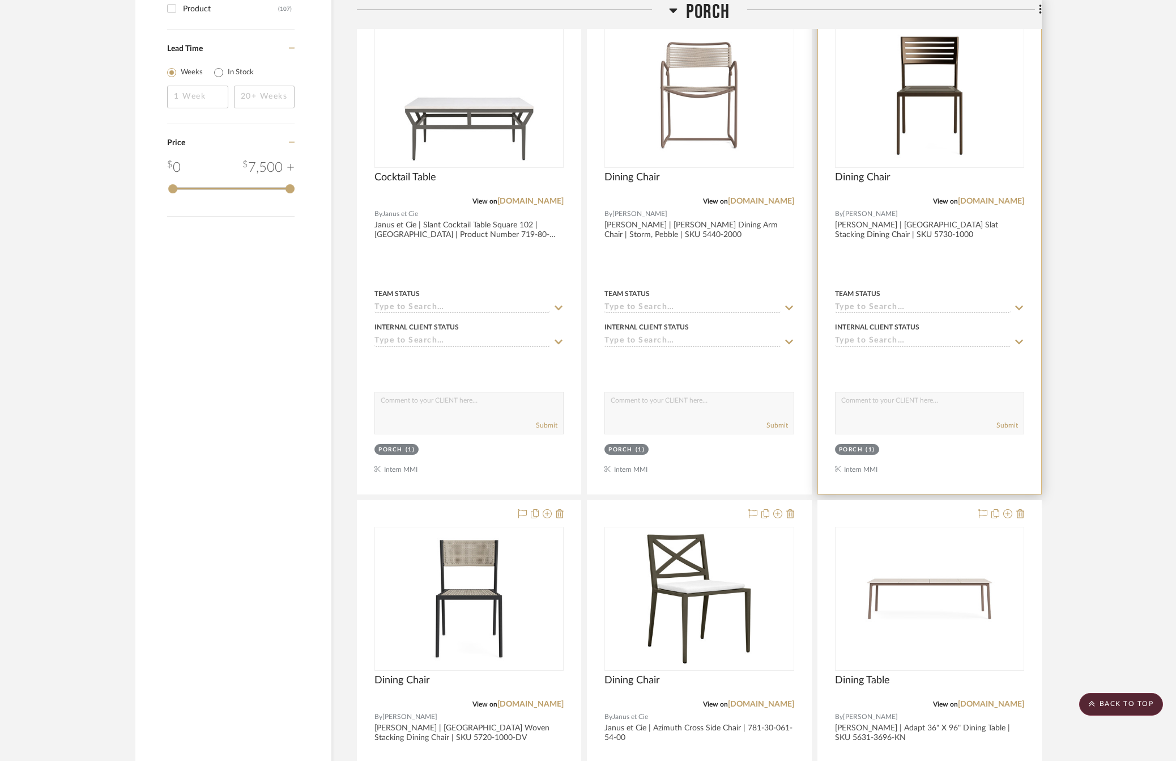
scroll to position [1360, 0]
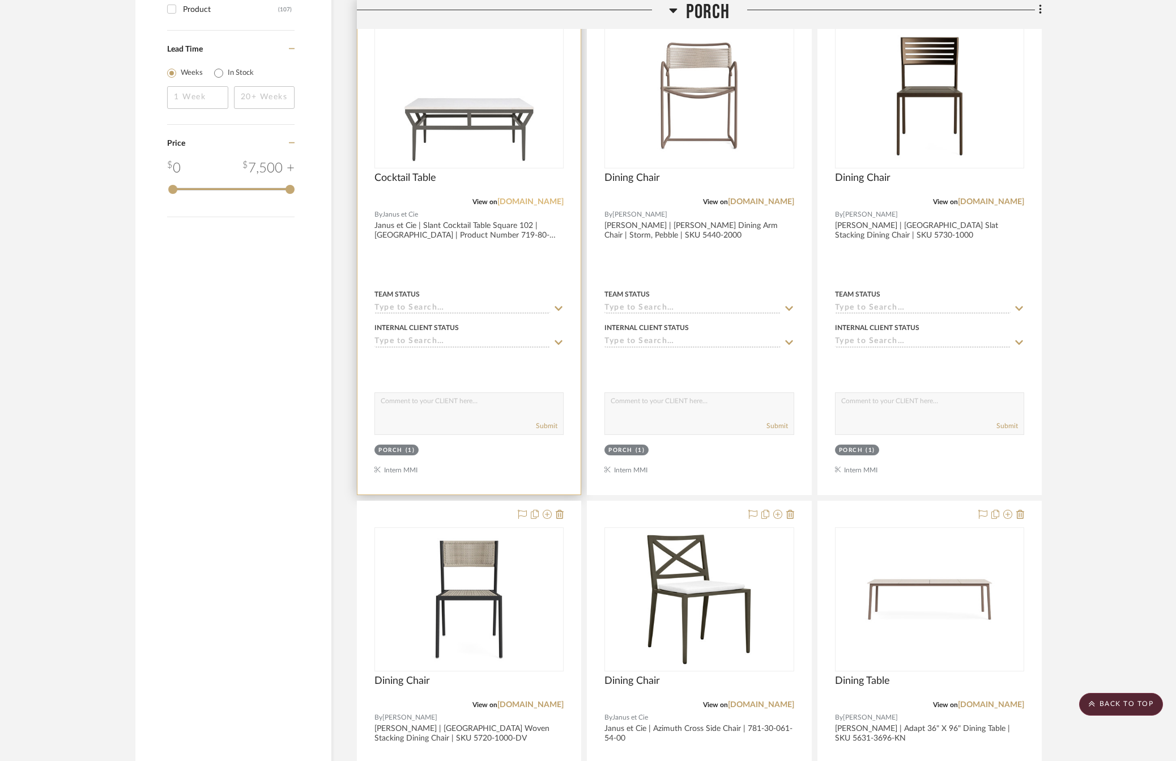
click at [555, 206] on link "[DOMAIN_NAME]" at bounding box center [531, 202] width 66 height 8
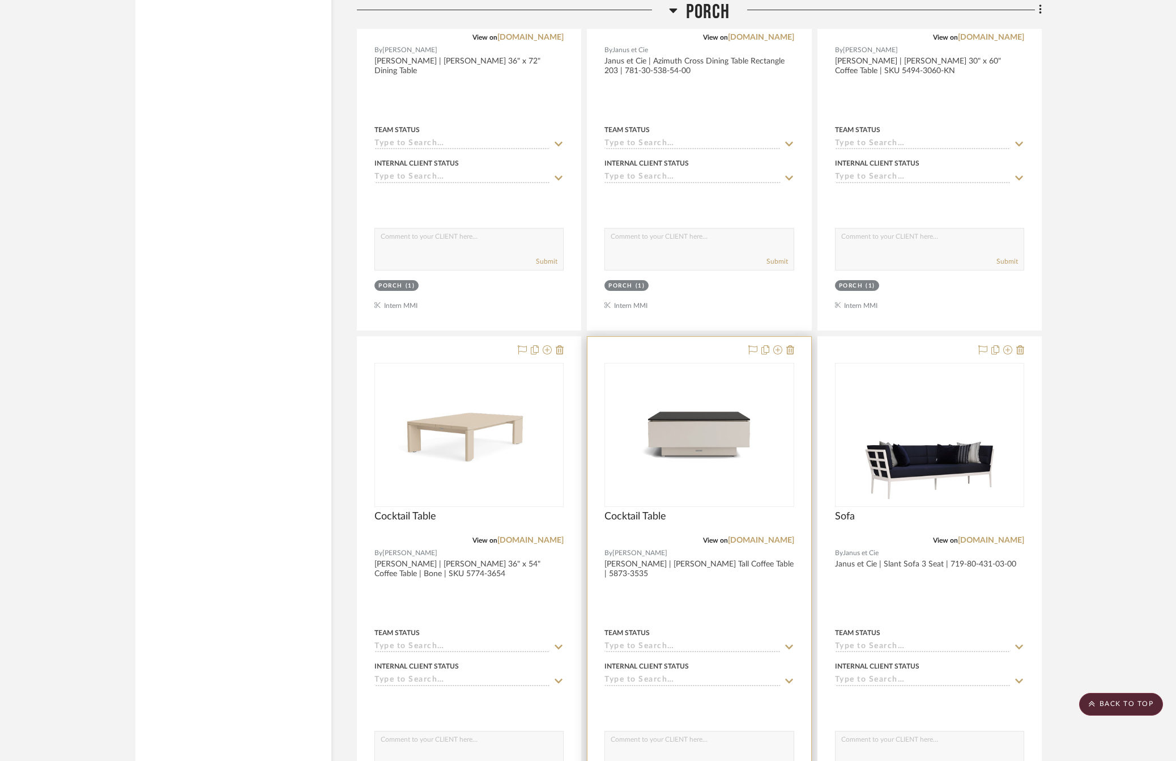
scroll to position [2550, 0]
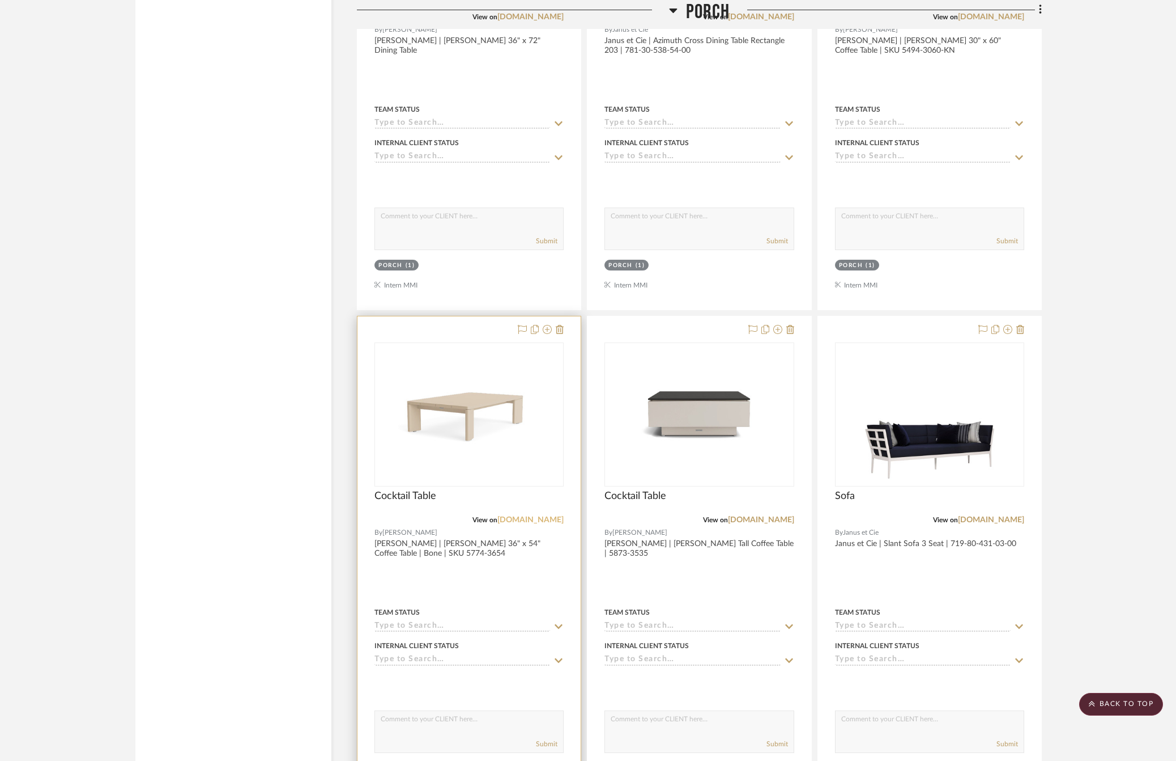
click at [546, 524] on link "[DOMAIN_NAME]" at bounding box center [531, 520] width 66 height 8
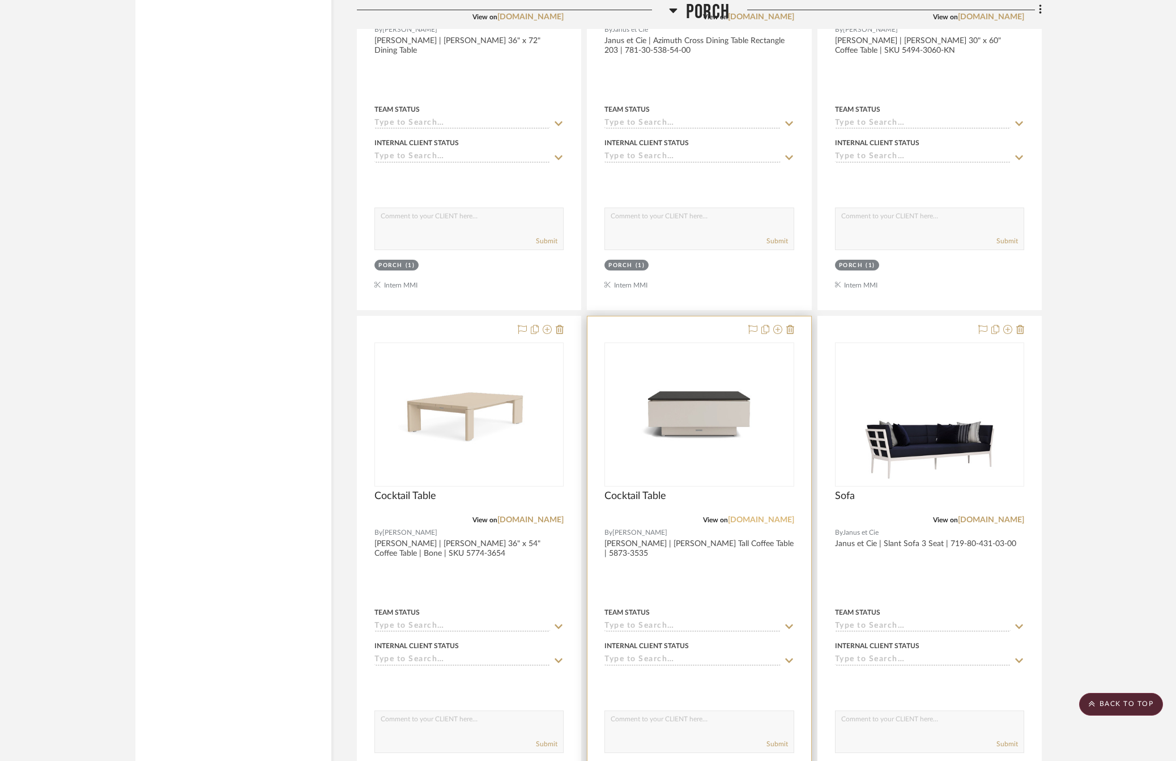
click at [736, 524] on link "[DOMAIN_NAME]" at bounding box center [761, 520] width 66 height 8
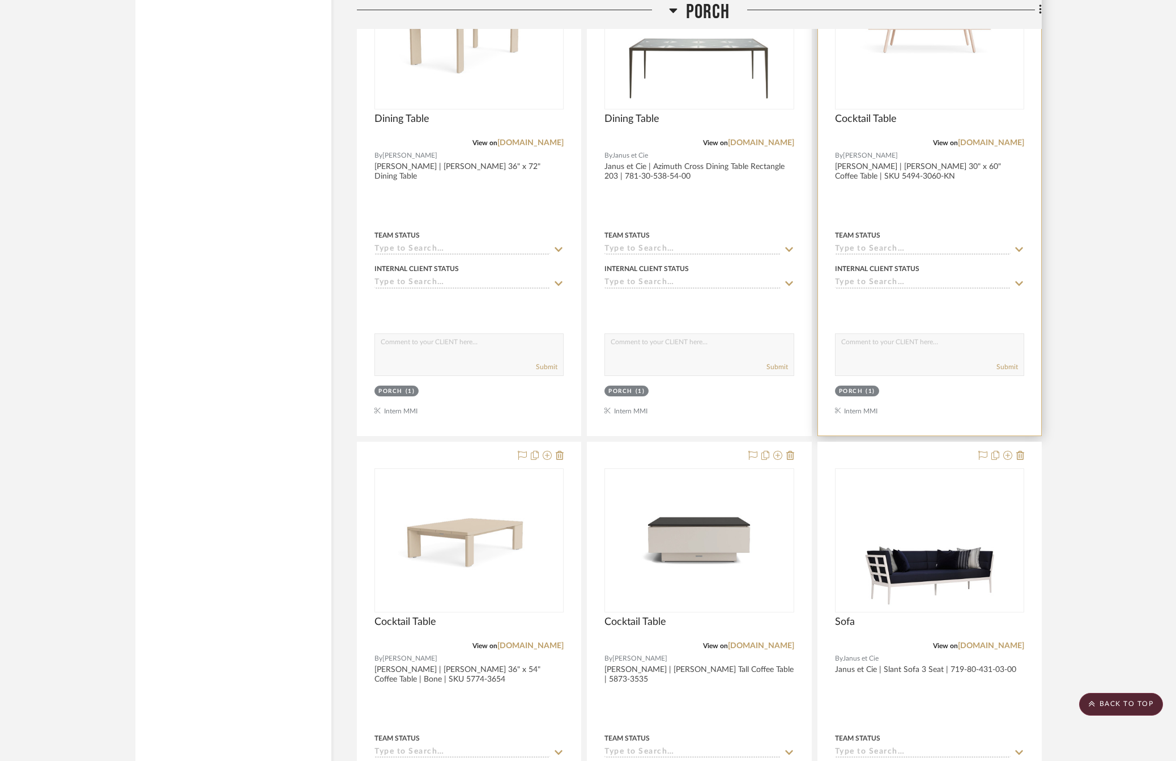
scroll to position [2210, 0]
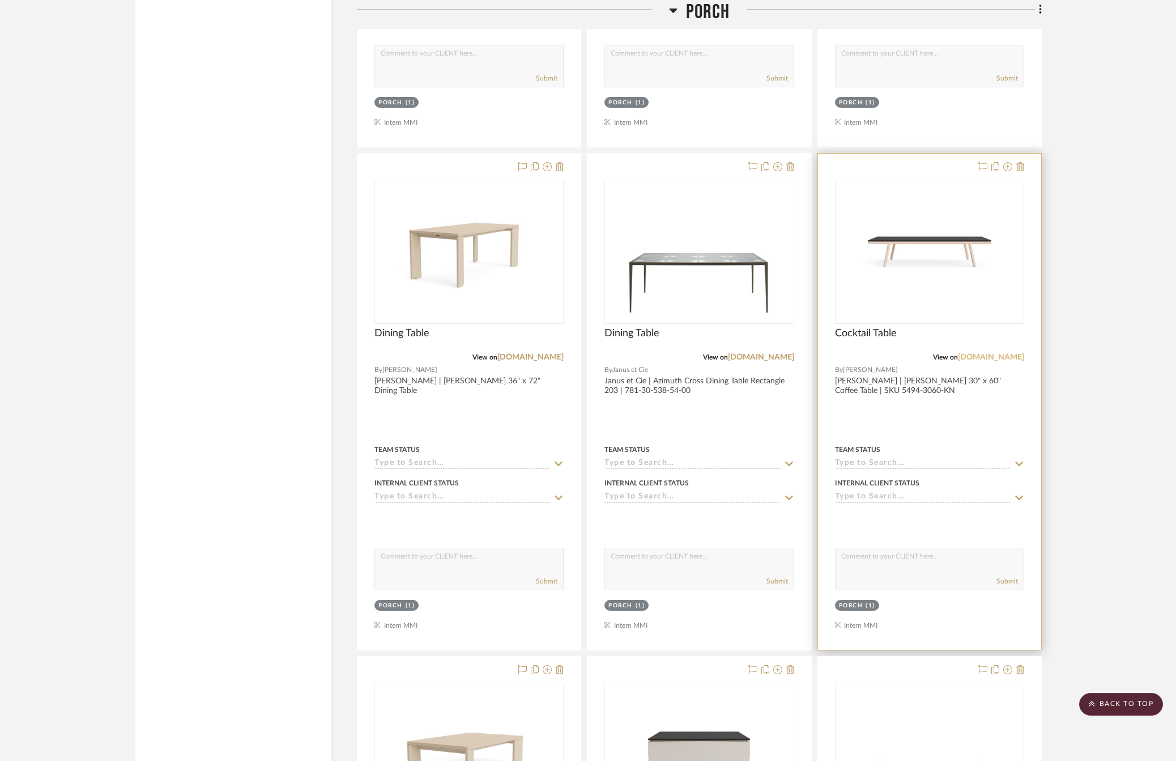
click at [996, 361] on link "[DOMAIN_NAME]" at bounding box center [991, 357] width 66 height 8
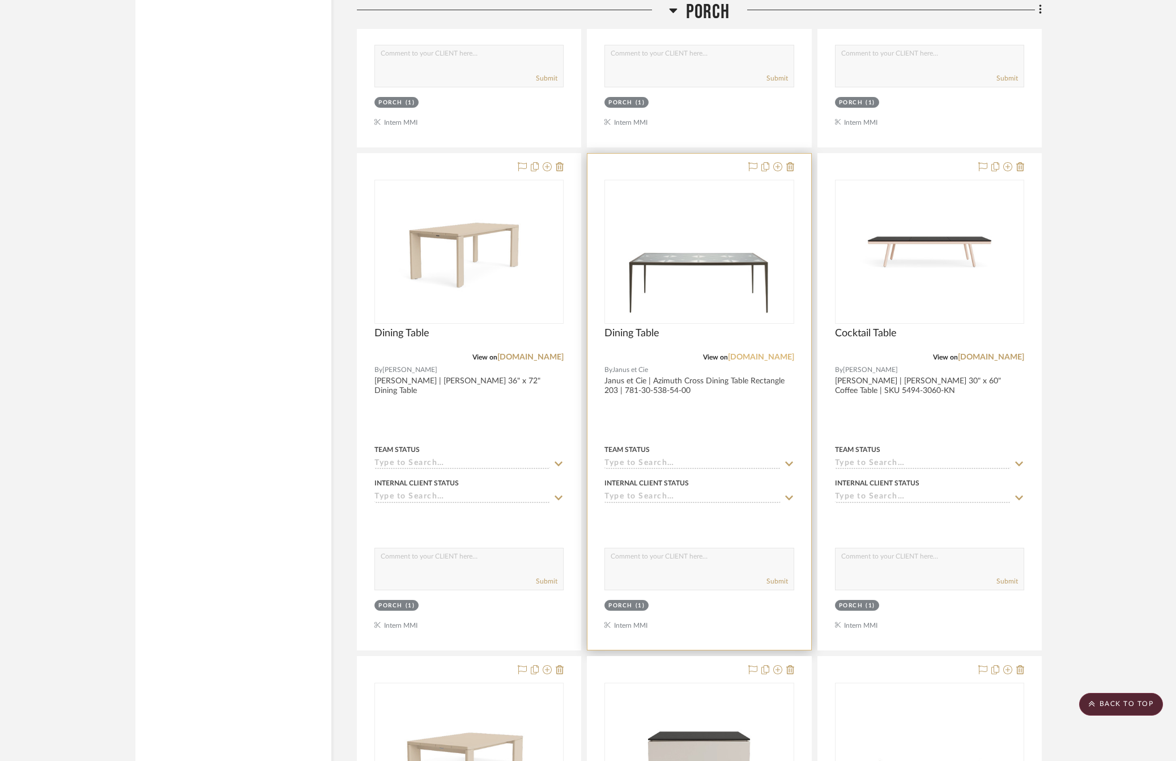
click at [757, 361] on link "[DOMAIN_NAME]" at bounding box center [761, 357] width 66 height 8
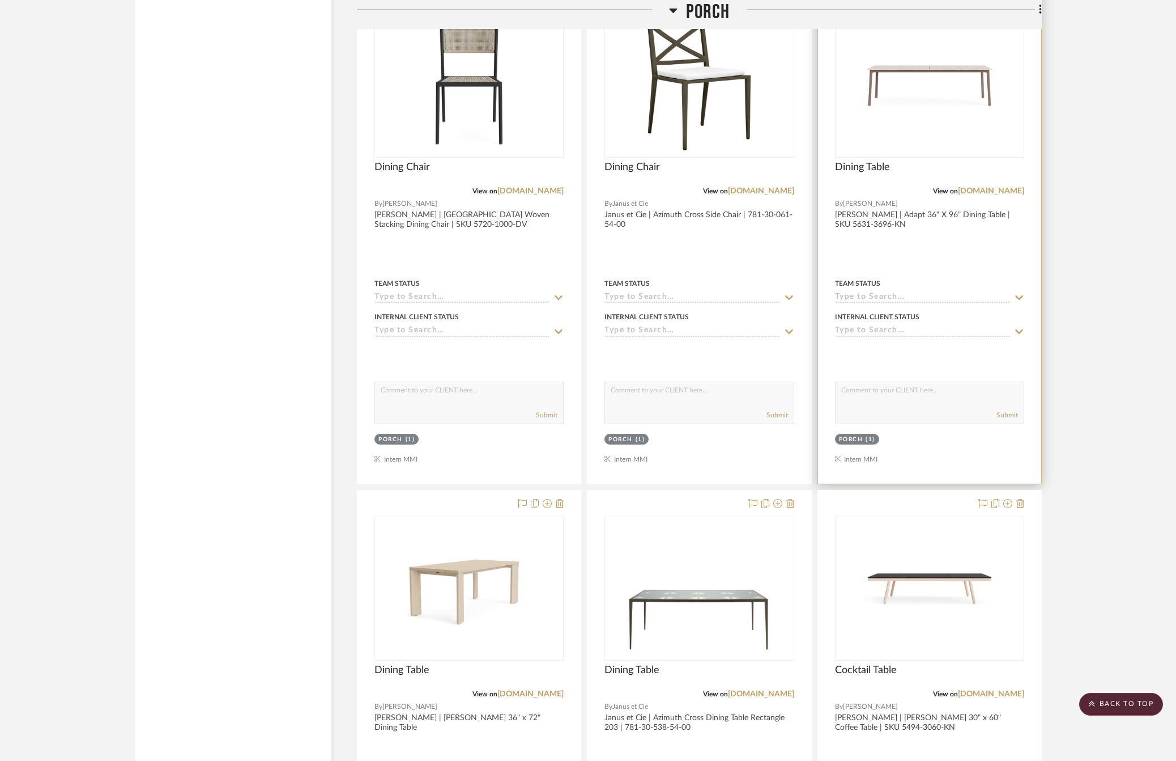
scroll to position [1700, 0]
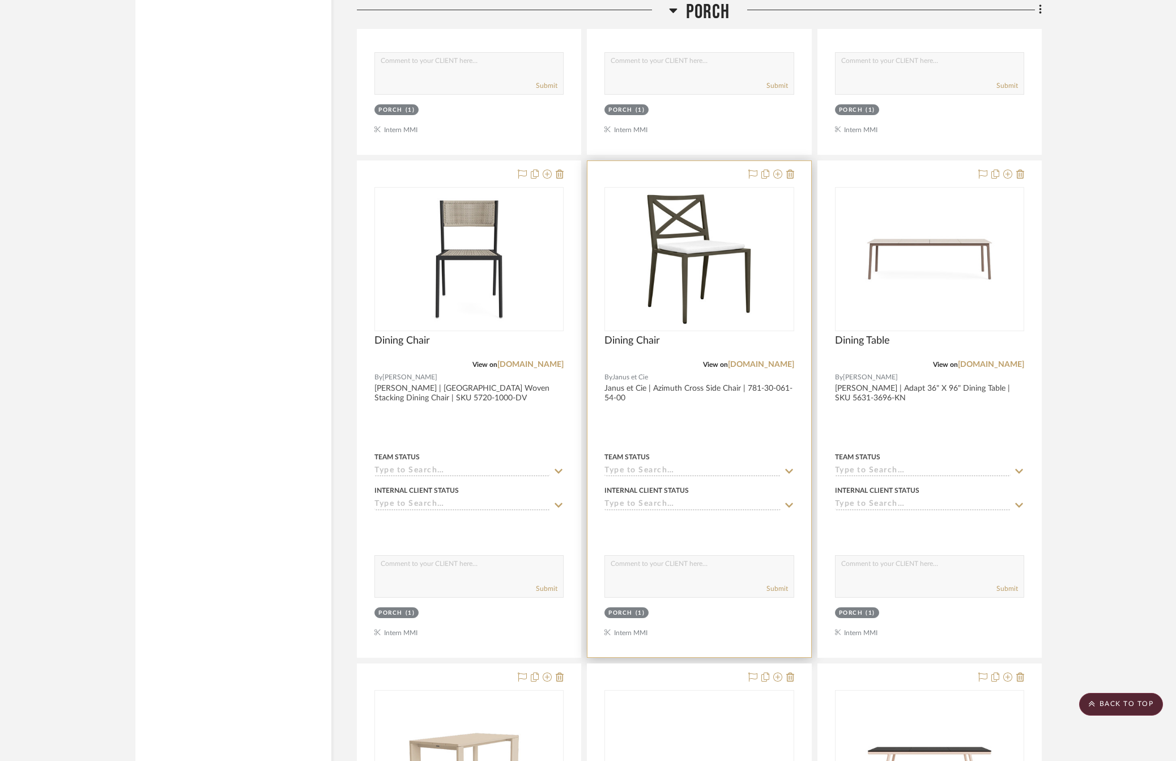
click at [699, 439] on div at bounding box center [699, 409] width 223 height 496
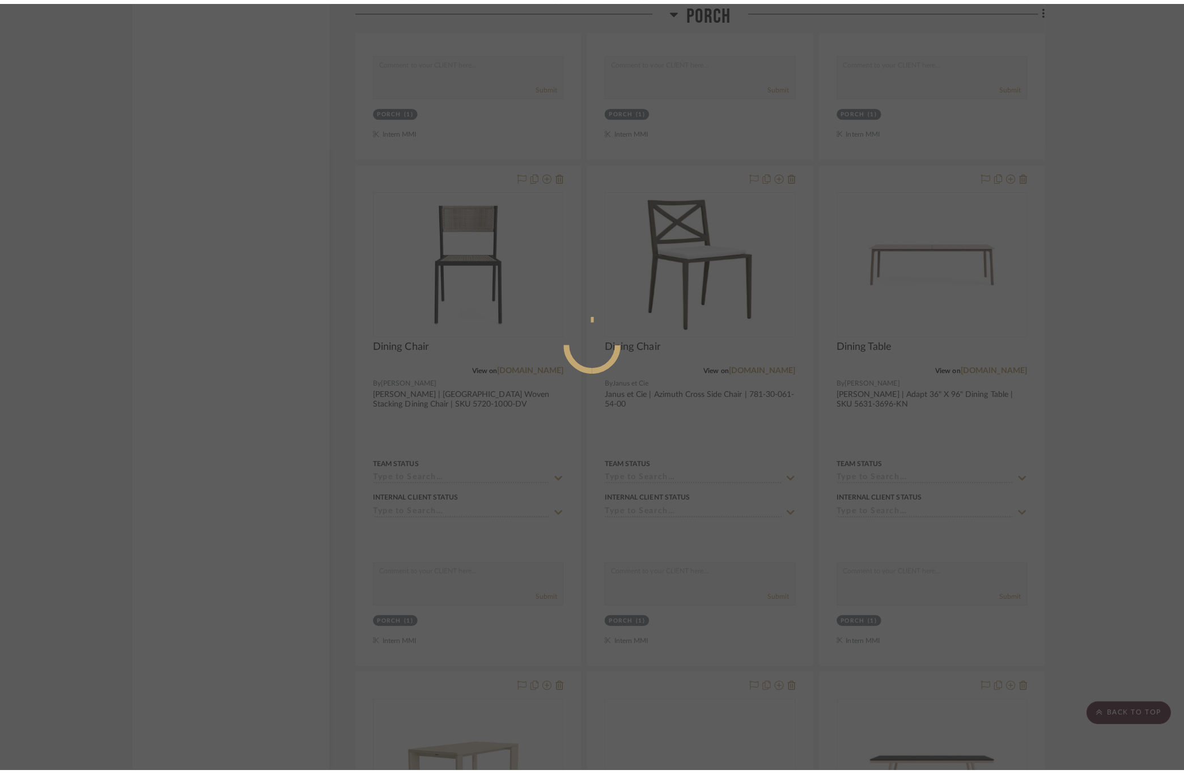
scroll to position [0, 0]
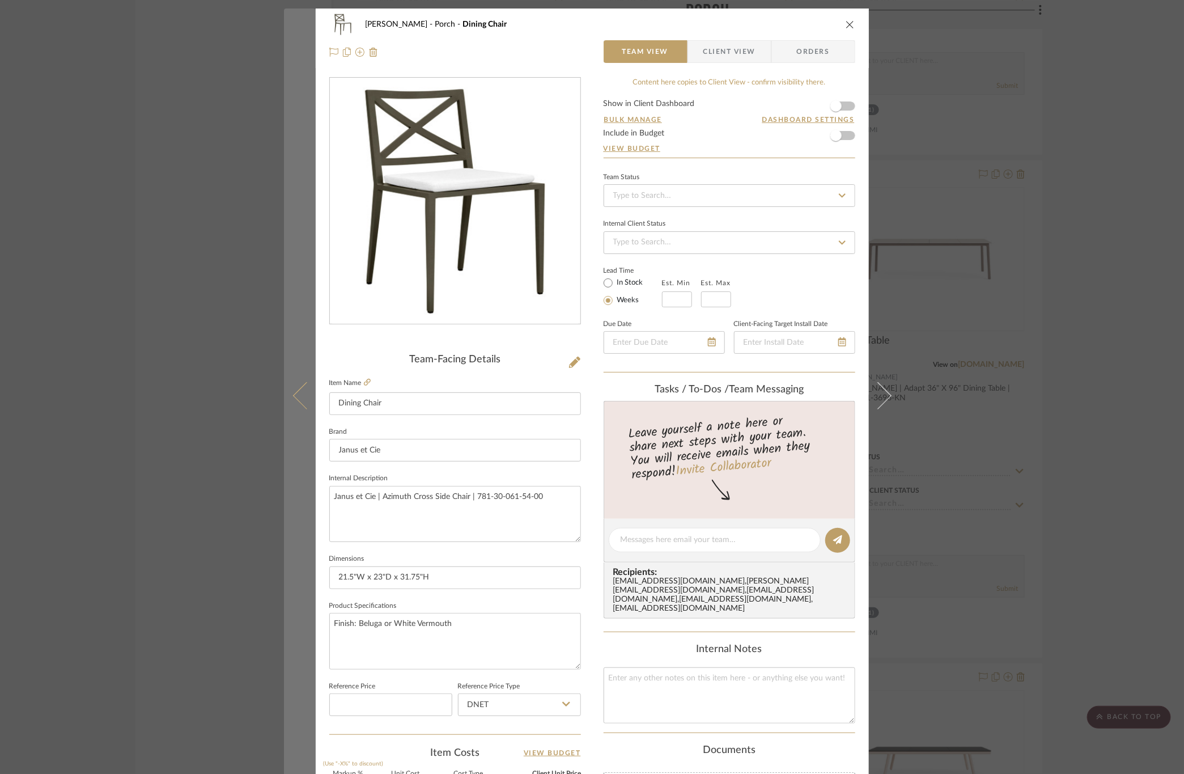
click at [289, 401] on button at bounding box center [300, 396] width 32 height 774
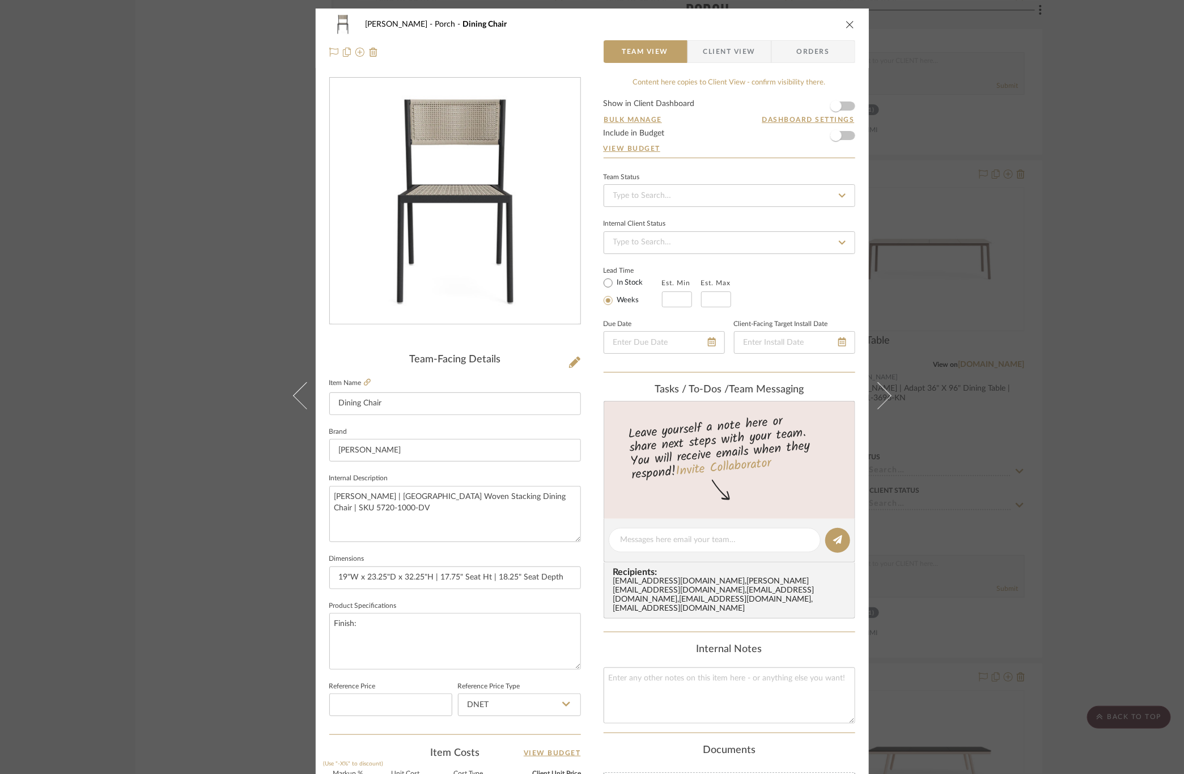
click at [288, 400] on button at bounding box center [300, 396] width 32 height 774
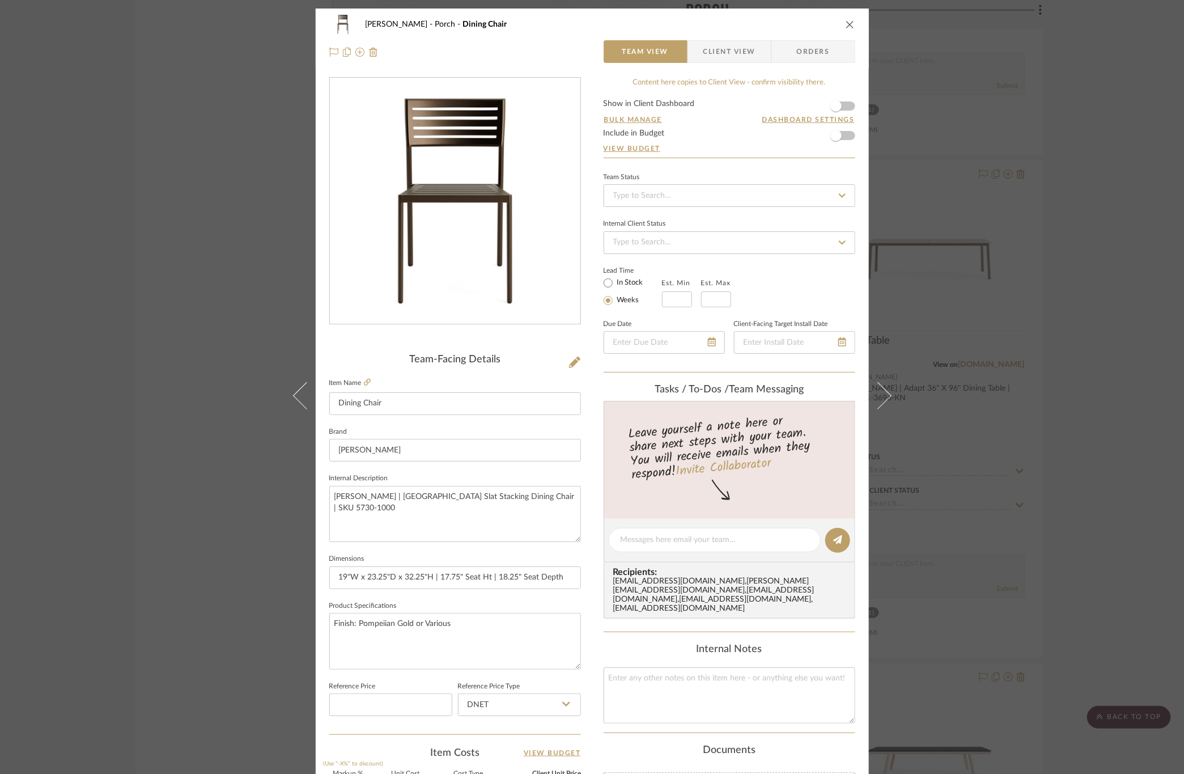
click at [288, 400] on button at bounding box center [300, 396] width 32 height 774
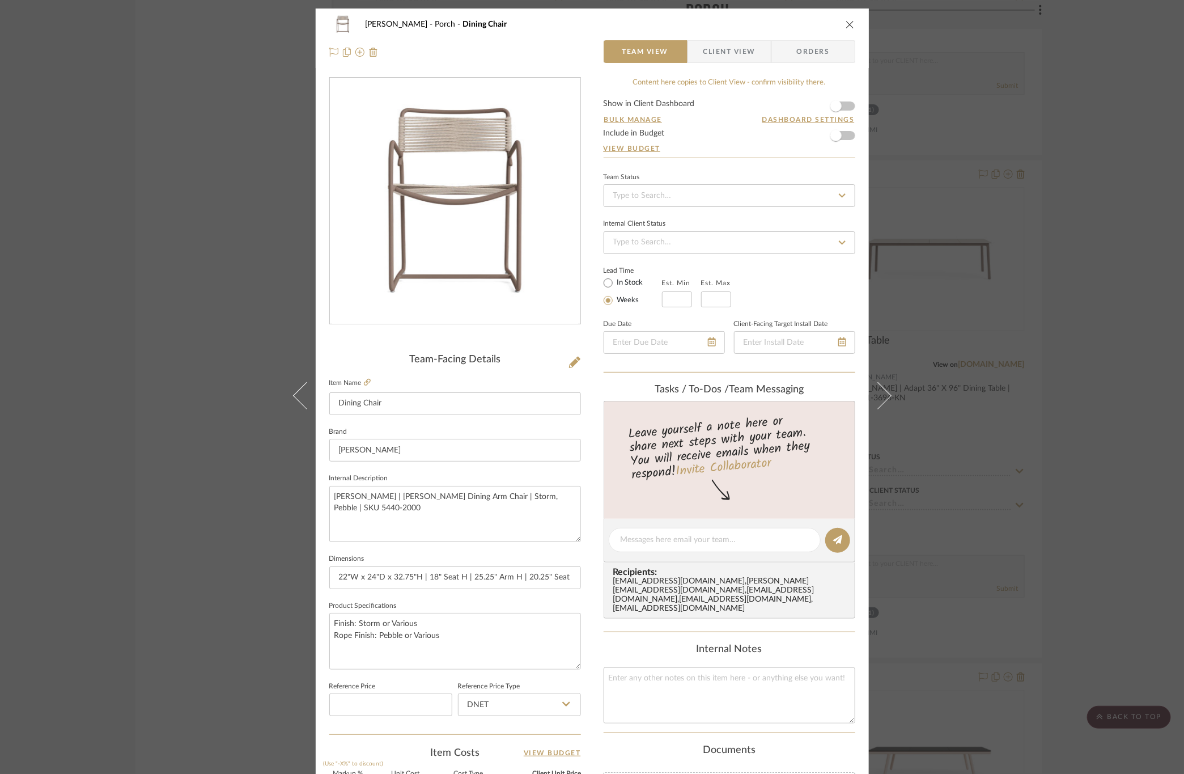
click at [288, 400] on button at bounding box center [300, 396] width 32 height 774
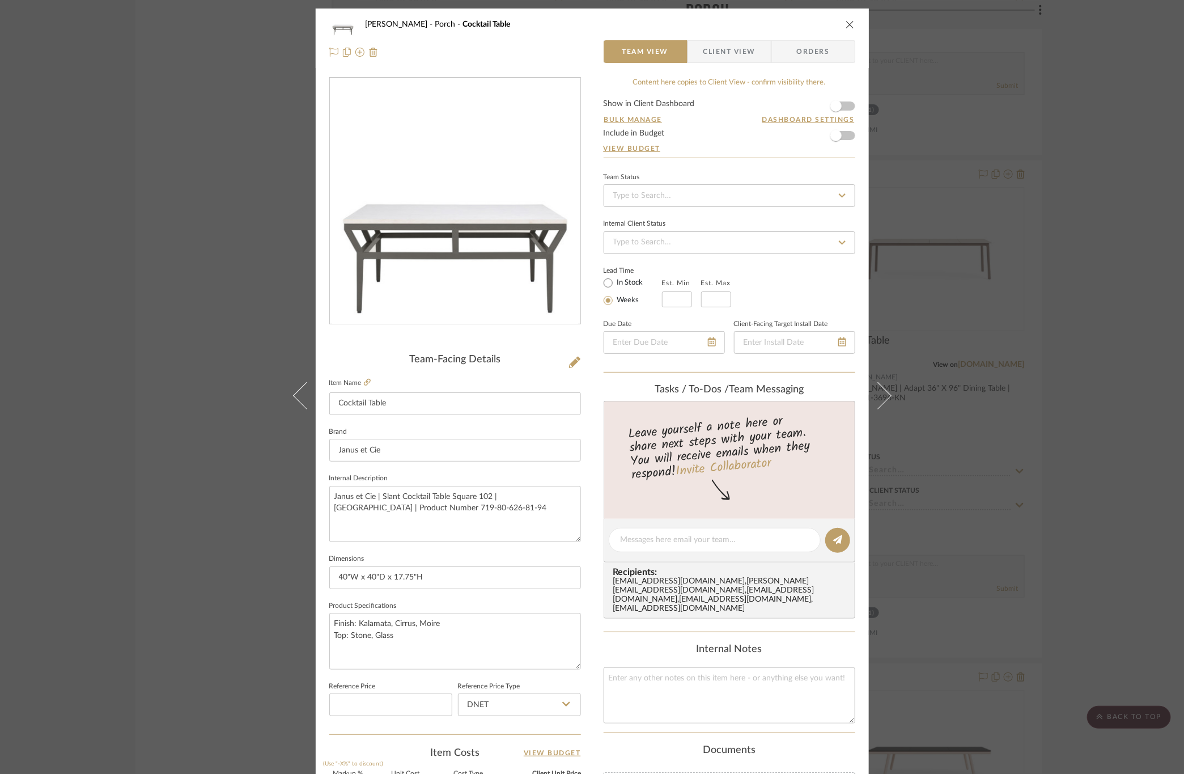
click at [1112, 414] on div "[PERSON_NAME] Porch Cocktail Table Team View Client View Orders Team-Facing Det…" at bounding box center [592, 387] width 1184 height 774
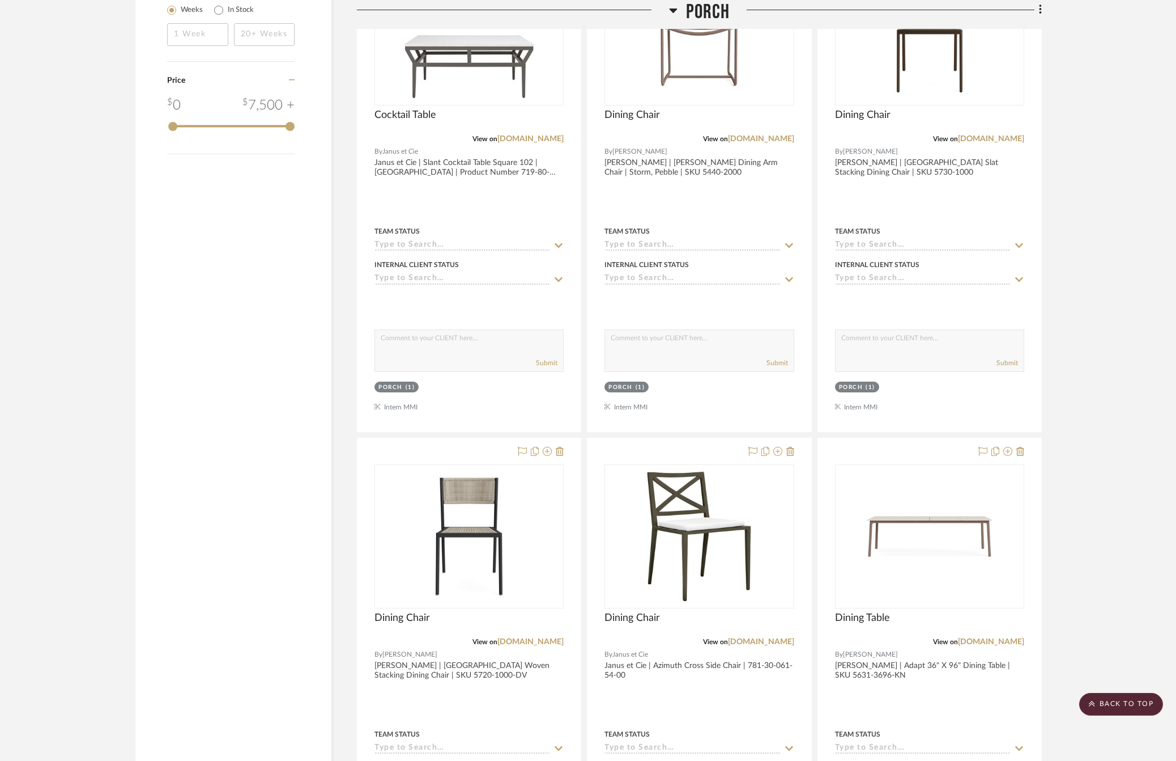
scroll to position [1275, 0]
